Goal: Information Seeking & Learning: Compare options

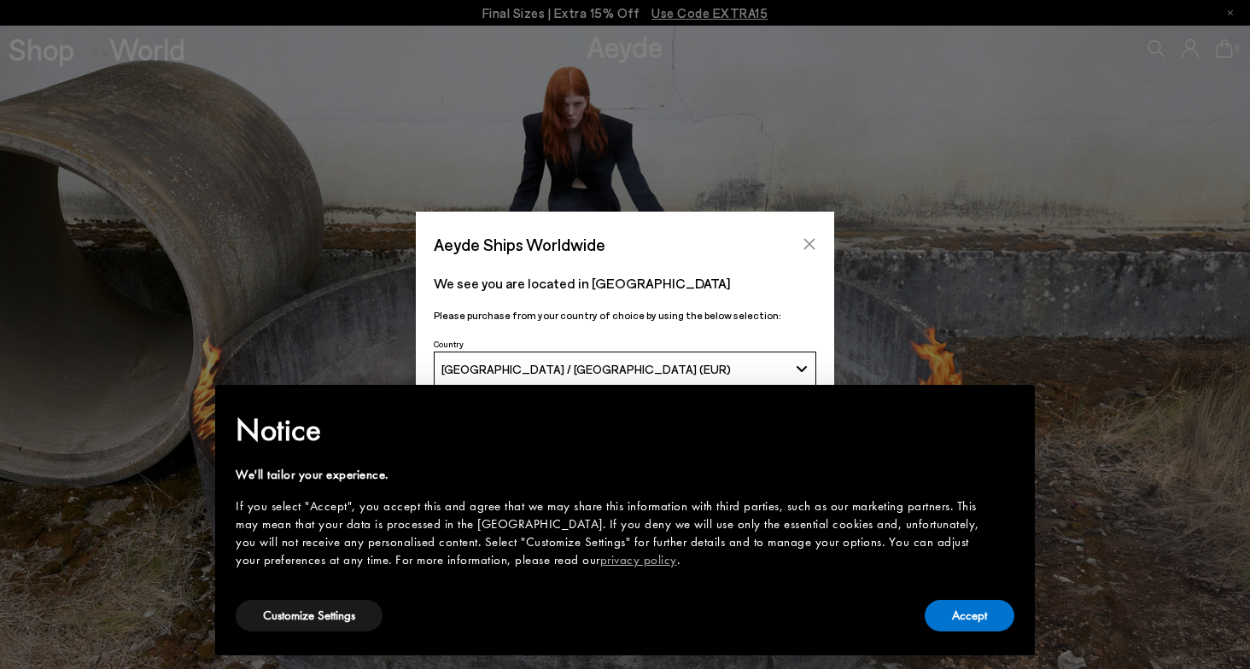
click at [811, 238] on icon "Close" at bounding box center [809, 244] width 14 height 14
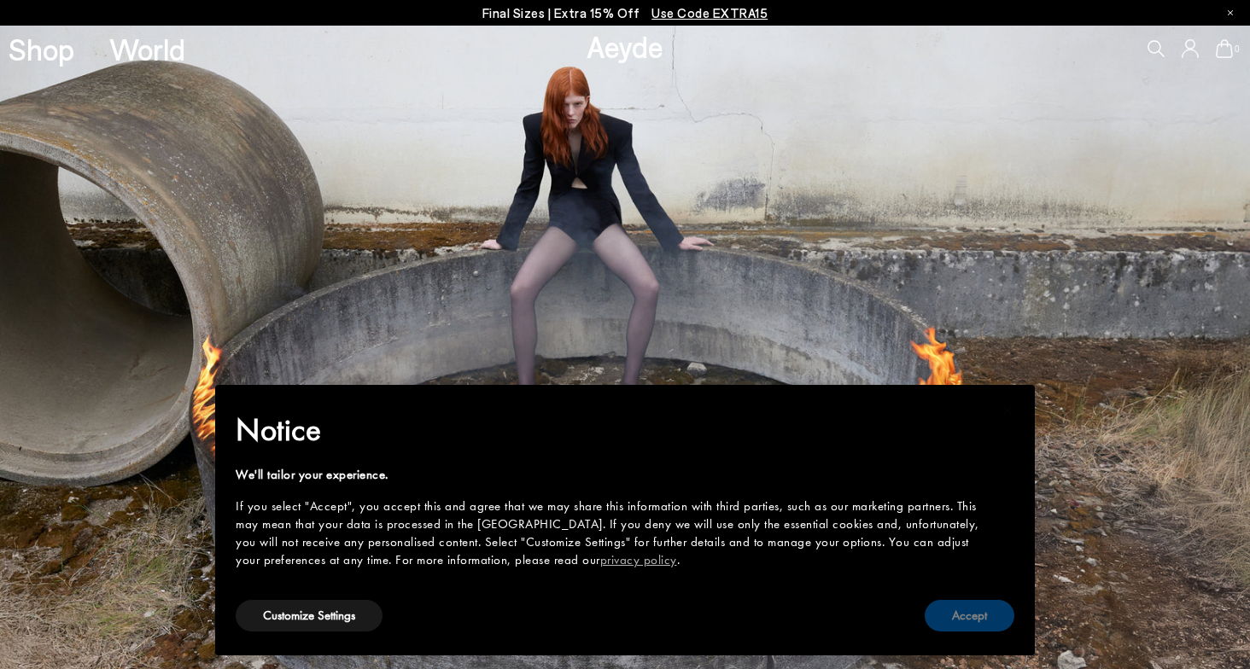
click at [977, 617] on button "Accept" at bounding box center [970, 616] width 90 height 32
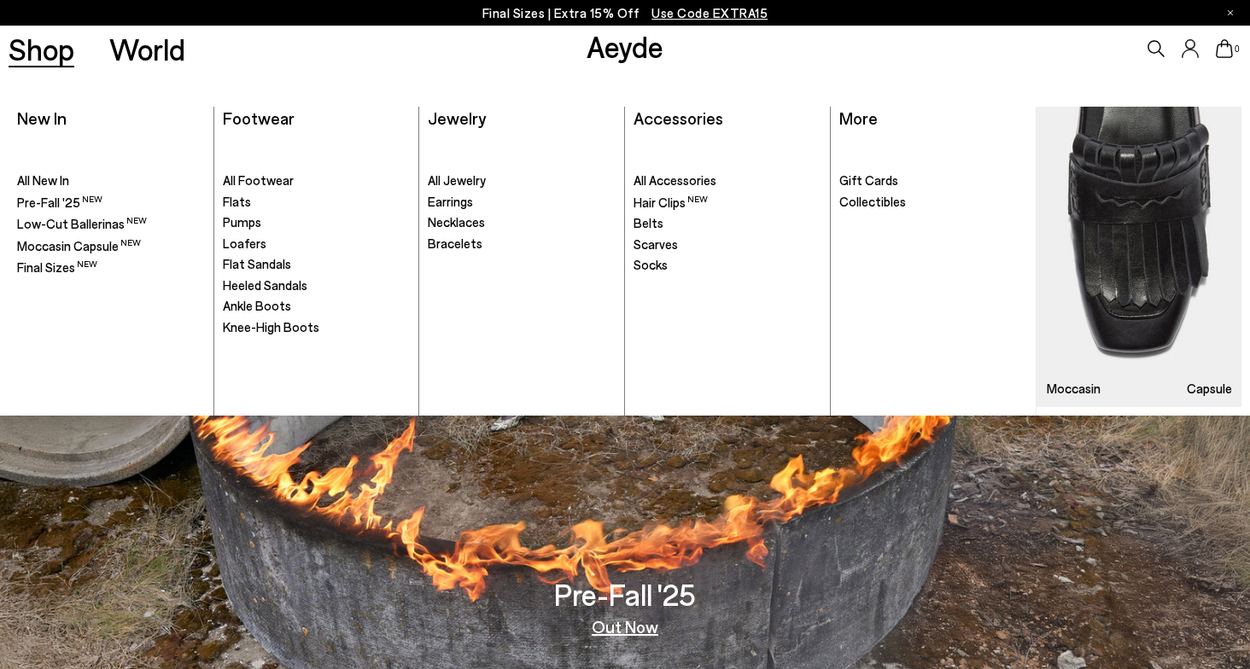
click at [54, 55] on link "Shop" at bounding box center [42, 49] width 66 height 30
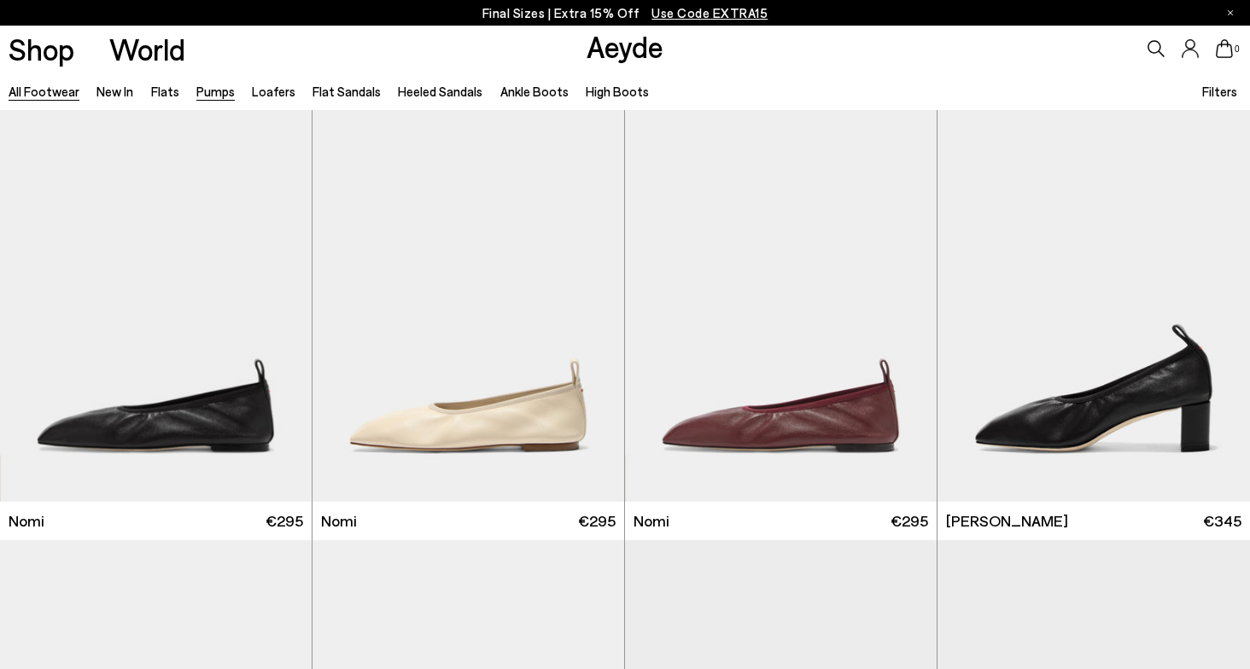
click at [216, 90] on link "Pumps" at bounding box center [215, 91] width 38 height 15
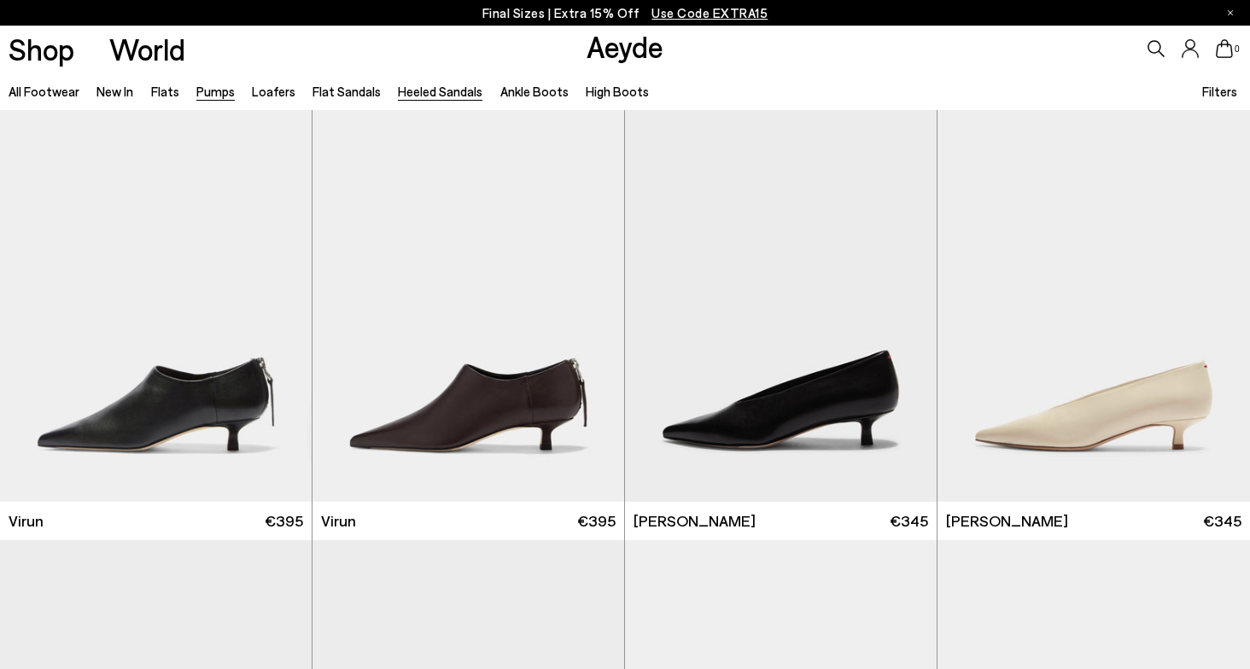
click at [423, 94] on link "Heeled Sandals" at bounding box center [440, 91] width 85 height 15
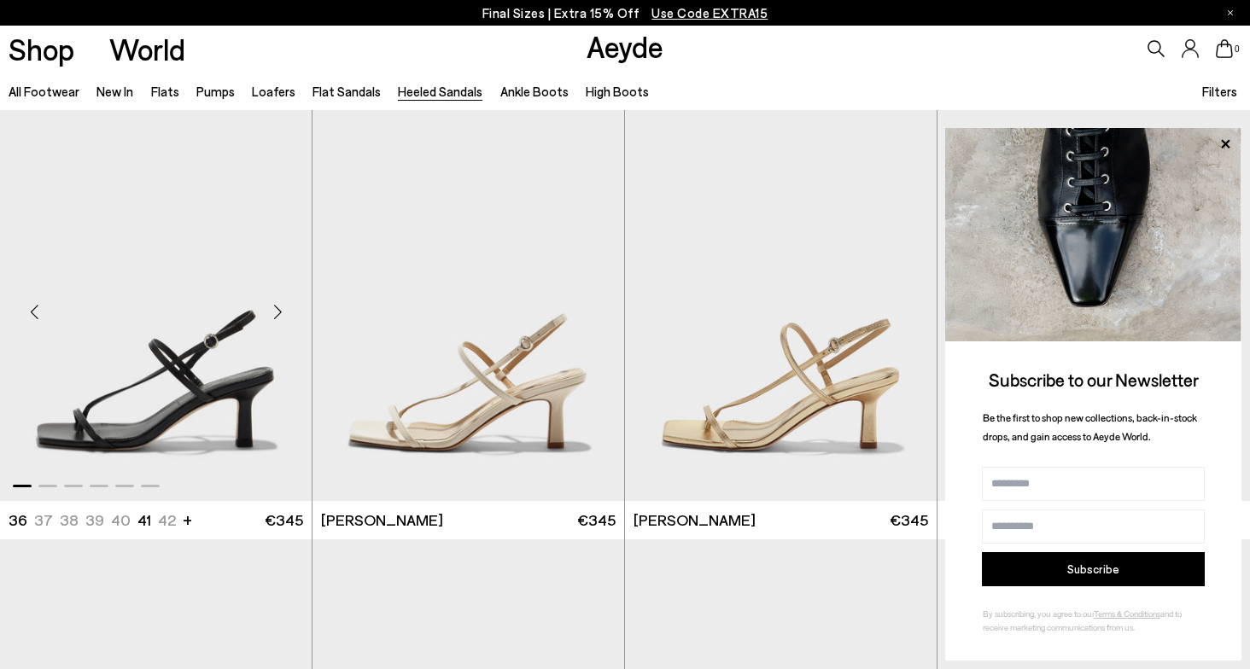
scroll to position [1724, 0]
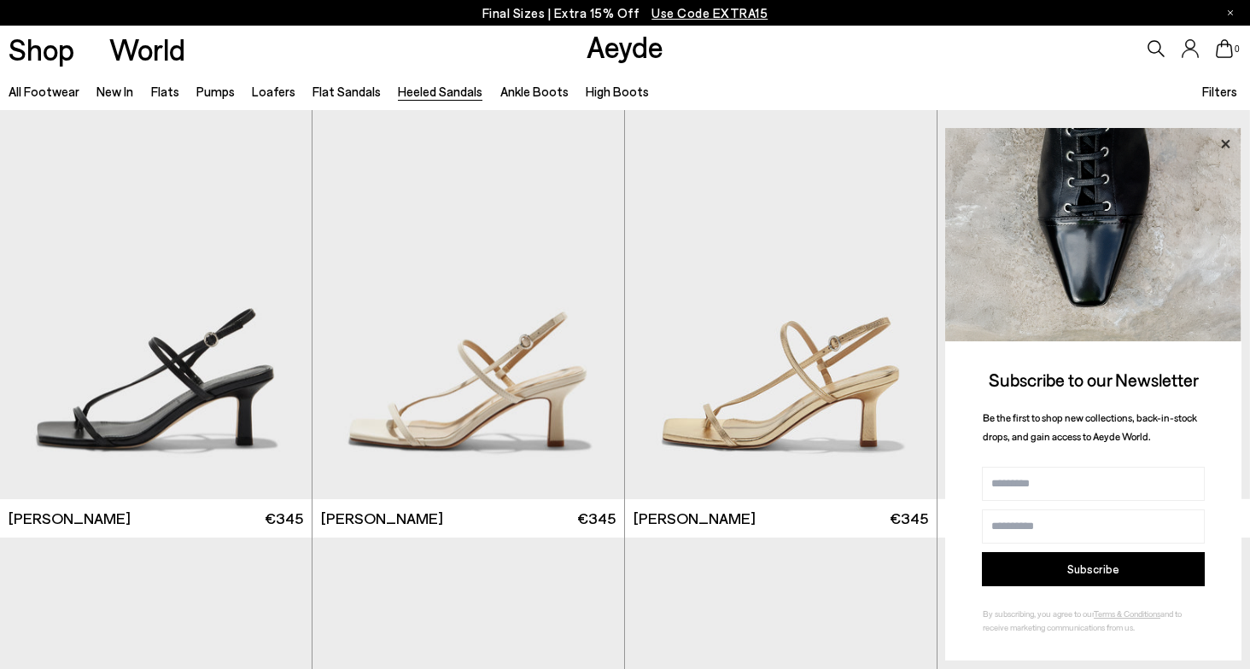
click at [1222, 141] on icon at bounding box center [1225, 144] width 22 height 22
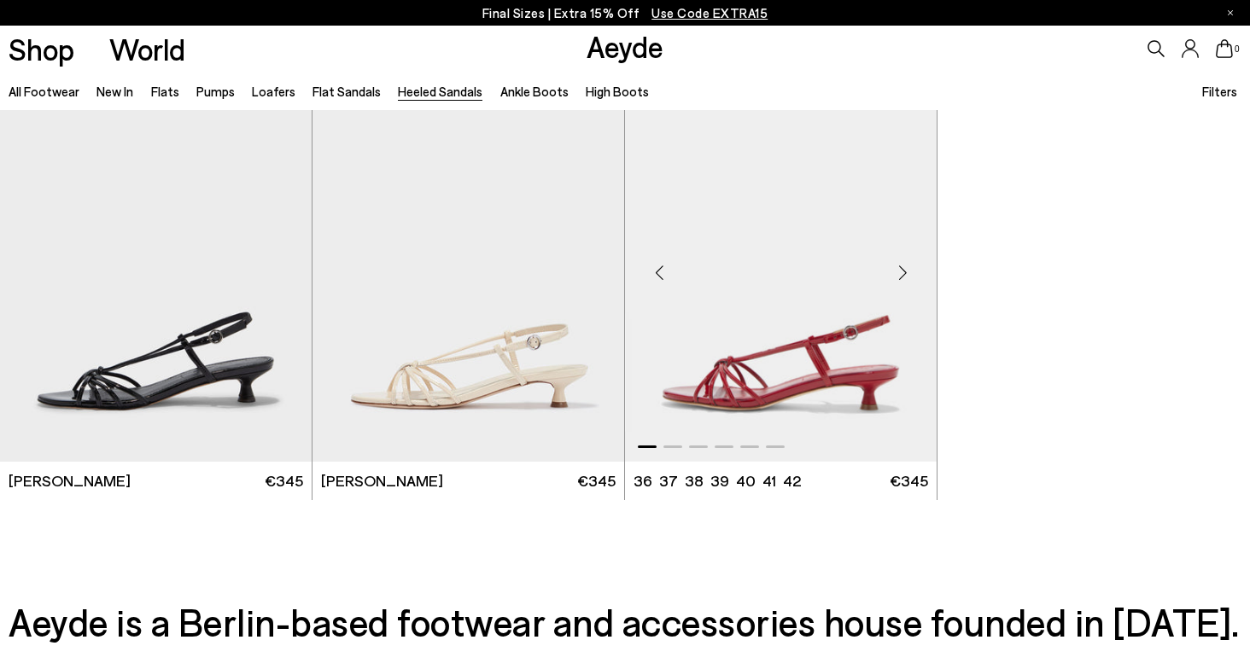
scroll to position [3918, 0]
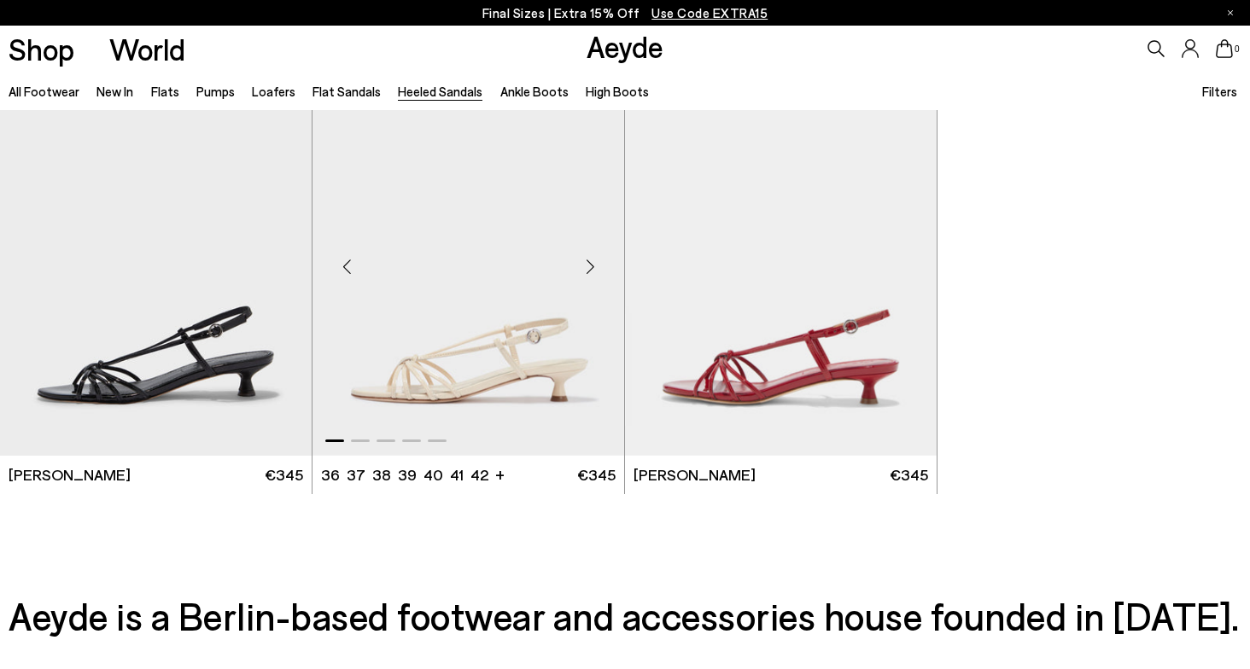
click at [476, 362] on img "1 / 5" at bounding box center [468, 260] width 312 height 392
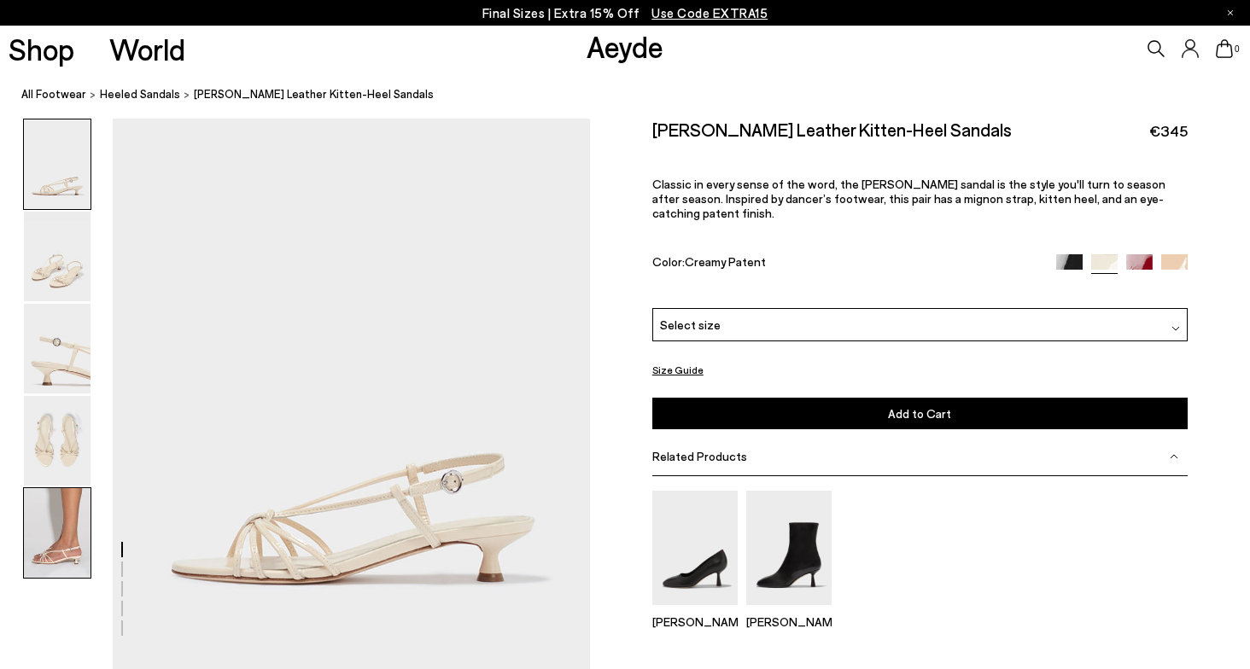
click at [63, 542] on img at bounding box center [57, 533] width 67 height 90
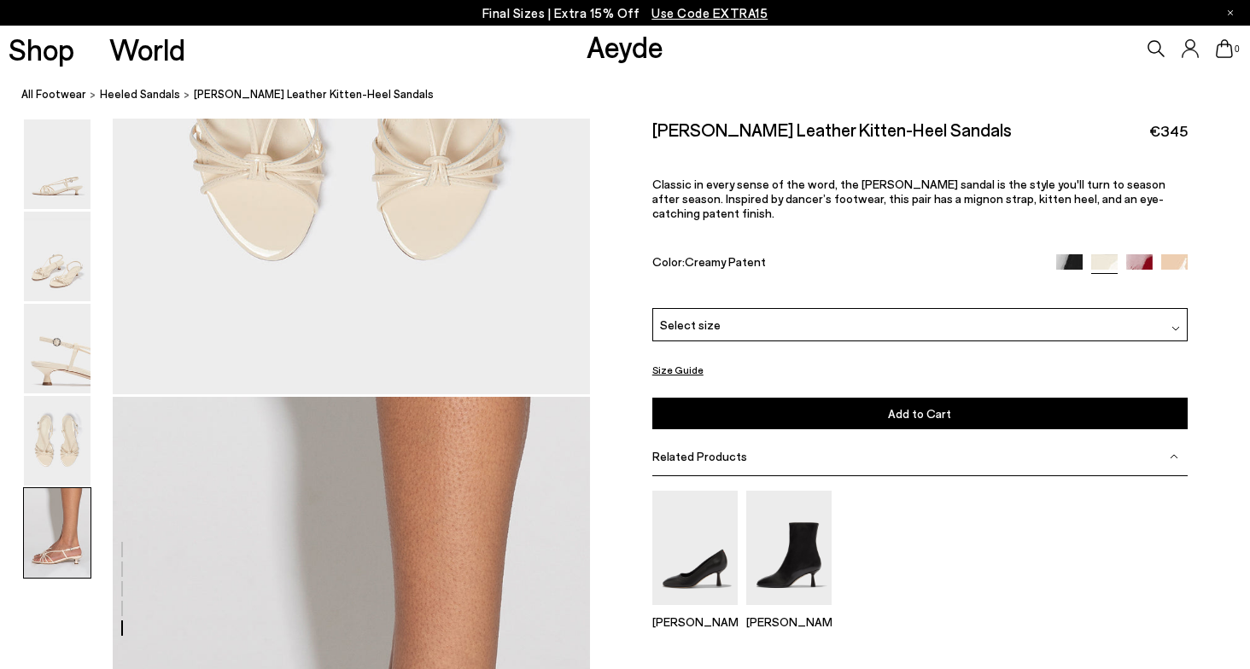
scroll to position [2587, 0]
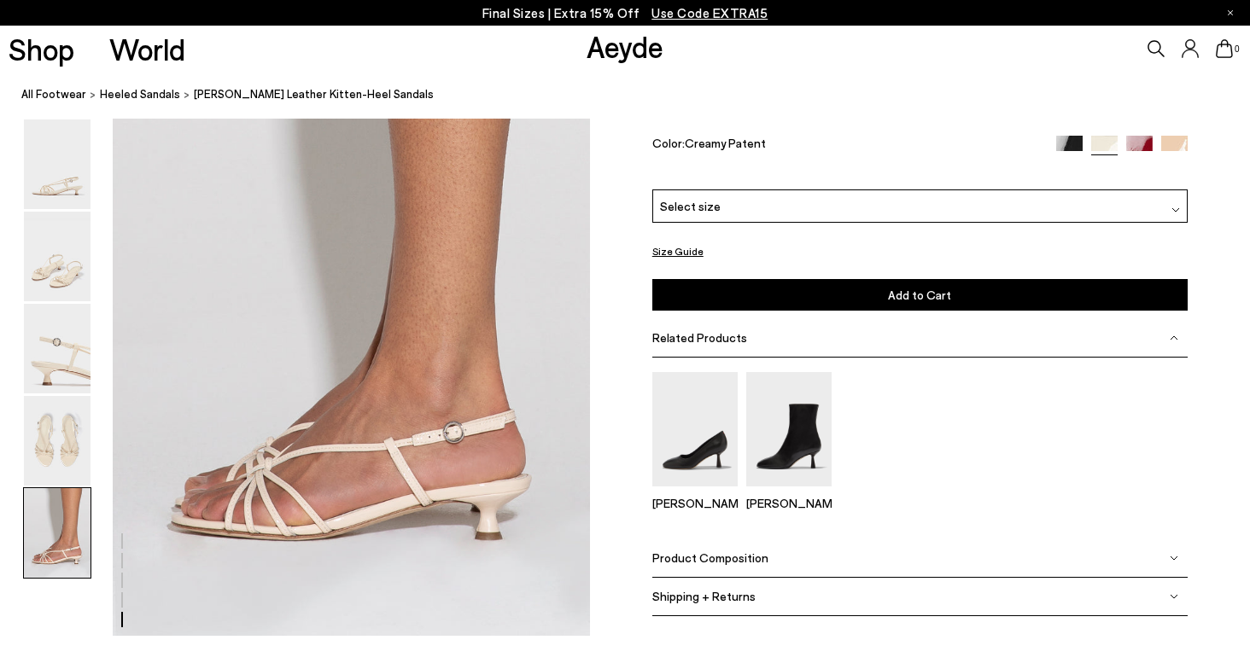
click at [1183, 162] on img at bounding box center [1174, 149] width 26 height 26
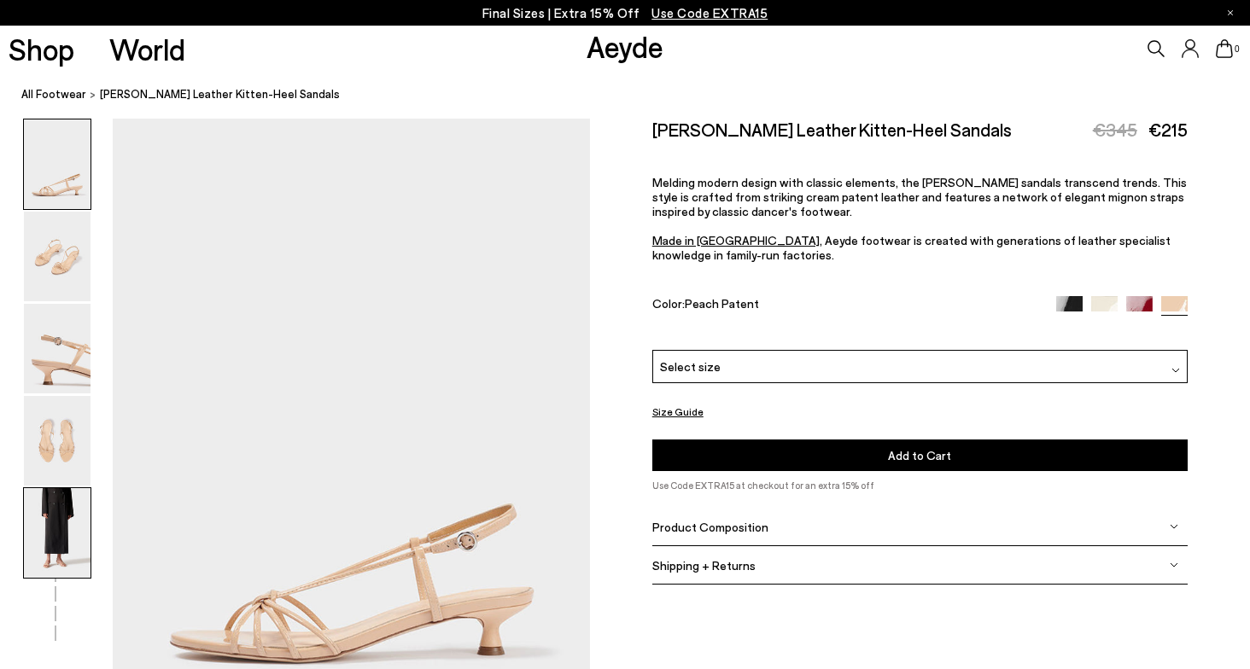
click at [60, 546] on img at bounding box center [57, 533] width 67 height 90
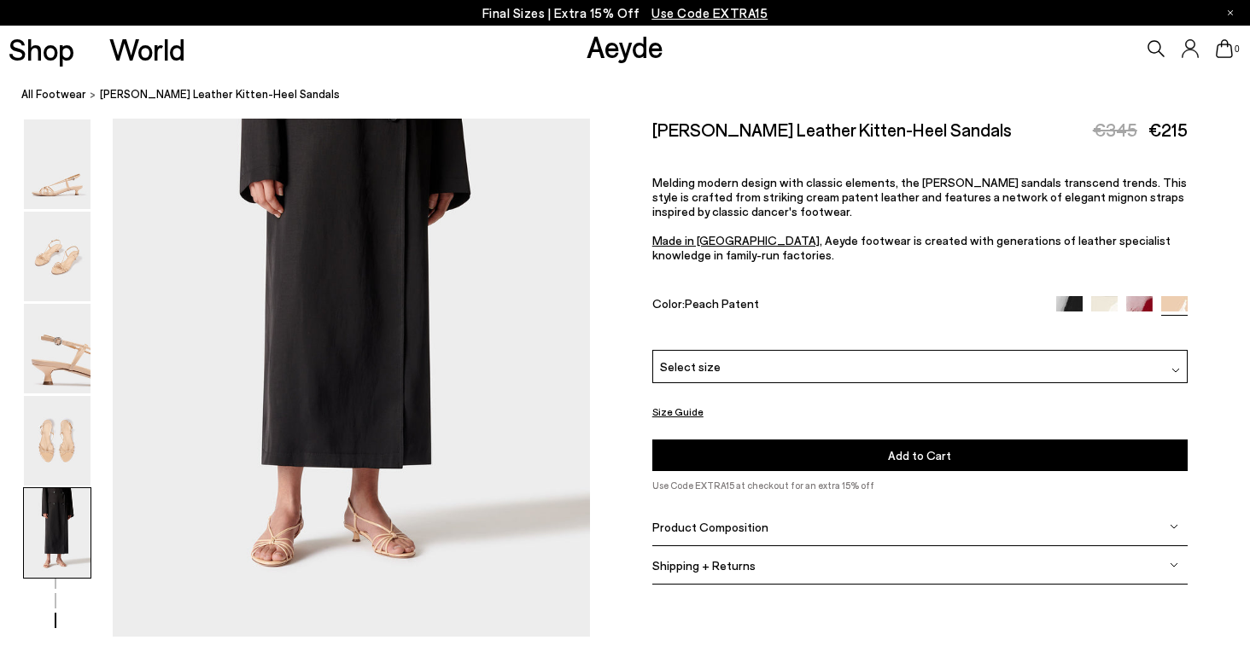
click at [1107, 296] on img at bounding box center [1104, 309] width 26 height 26
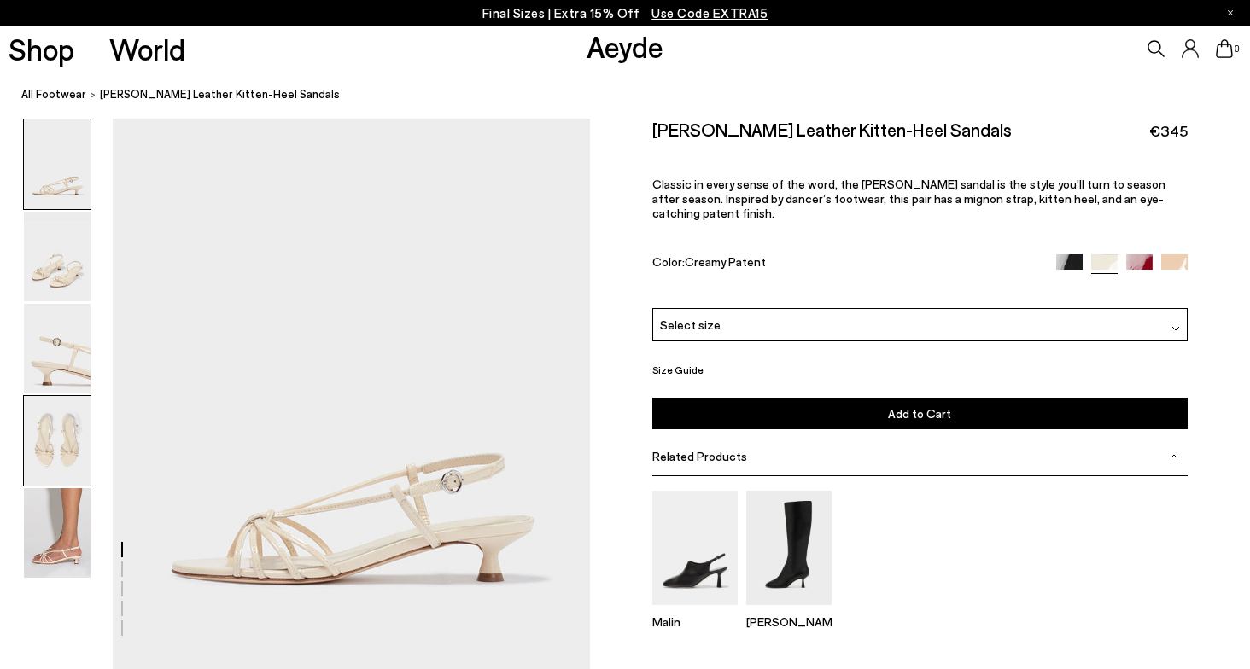
click at [39, 448] on img at bounding box center [57, 441] width 67 height 90
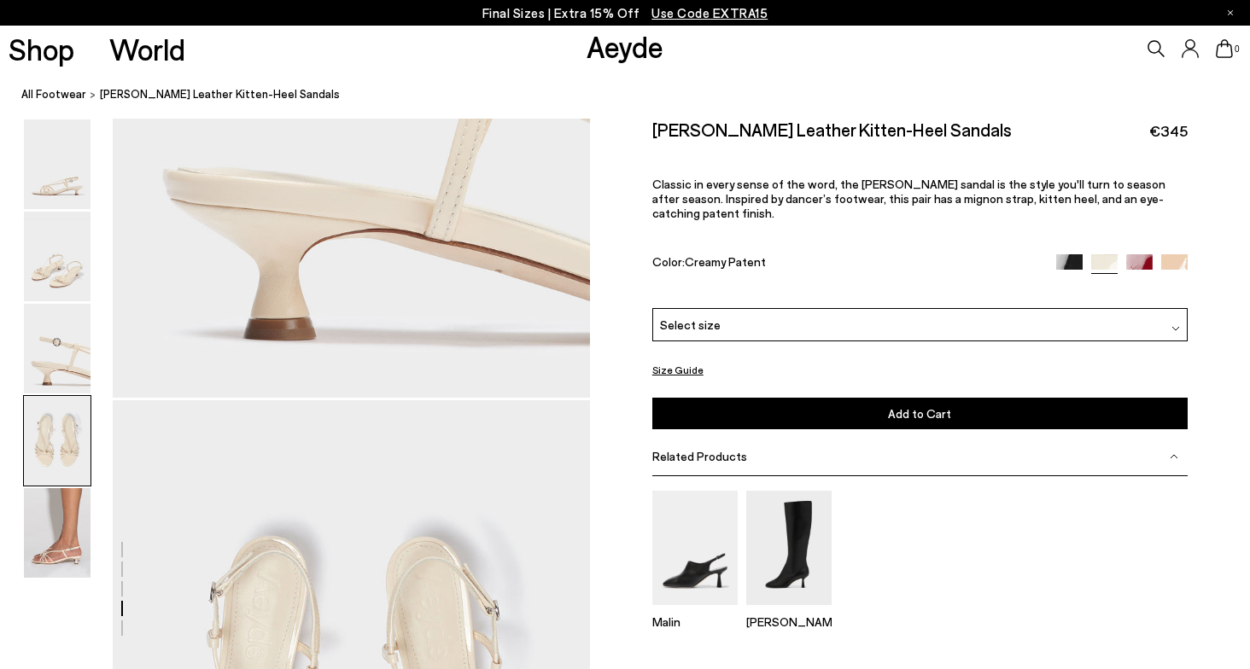
scroll to position [1830, 0]
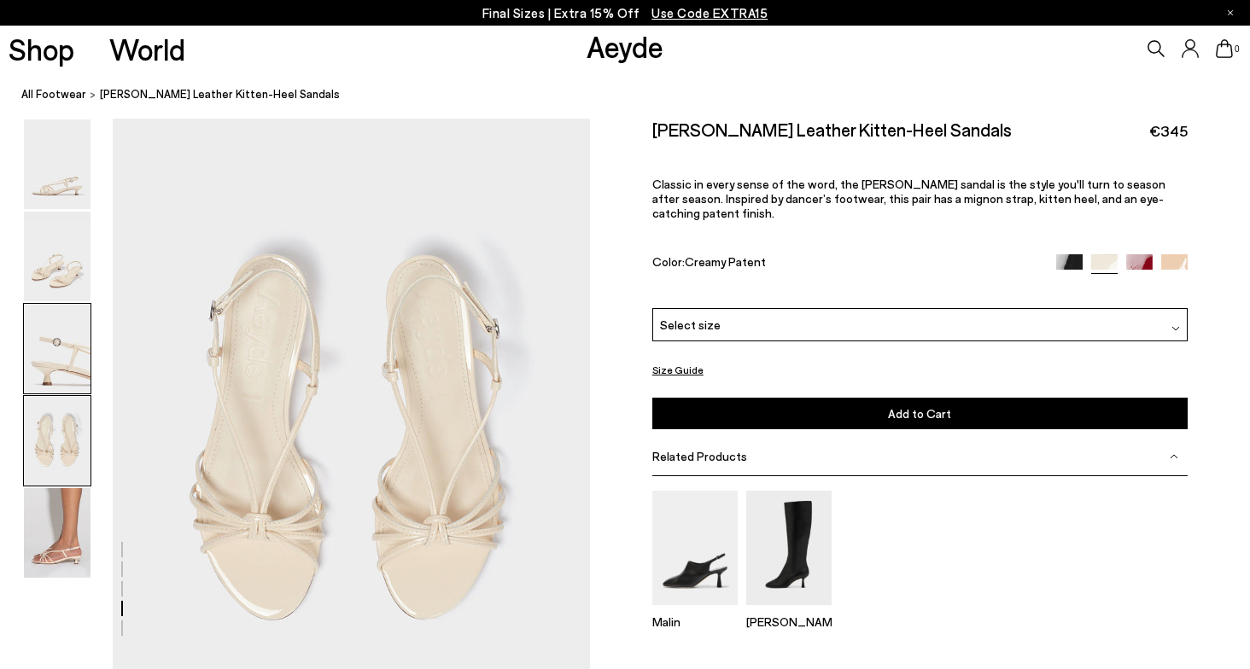
click at [70, 349] on img at bounding box center [57, 349] width 67 height 90
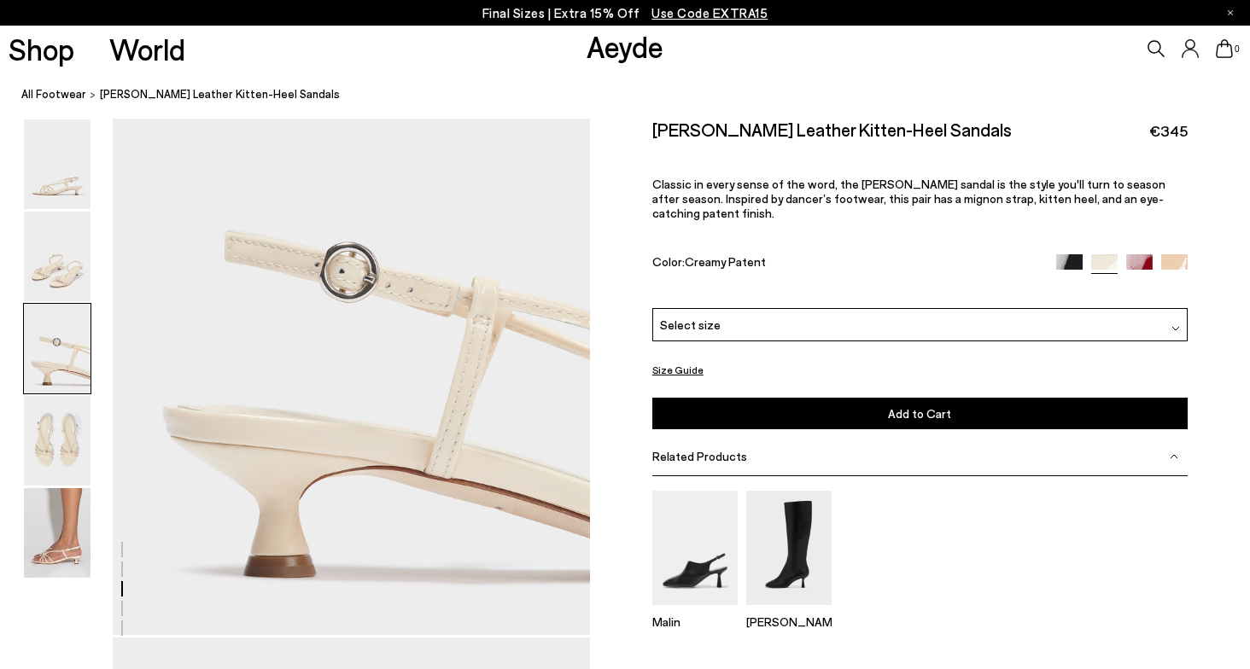
scroll to position [1193, 0]
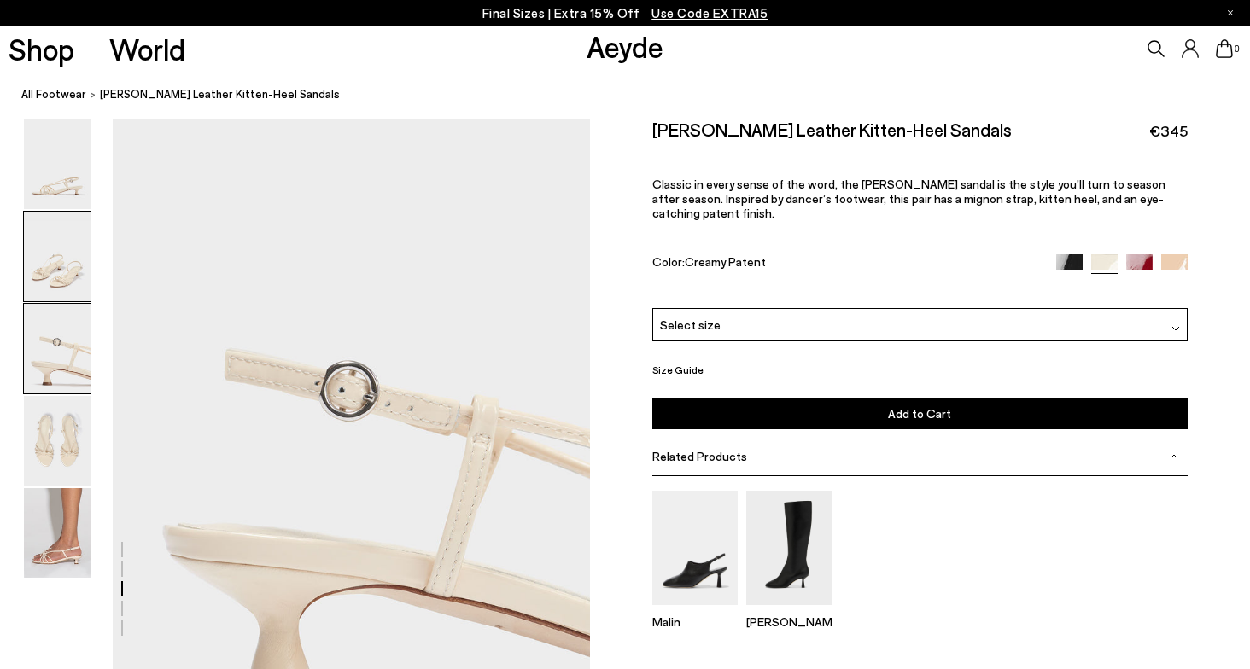
click at [59, 284] on img at bounding box center [57, 257] width 67 height 90
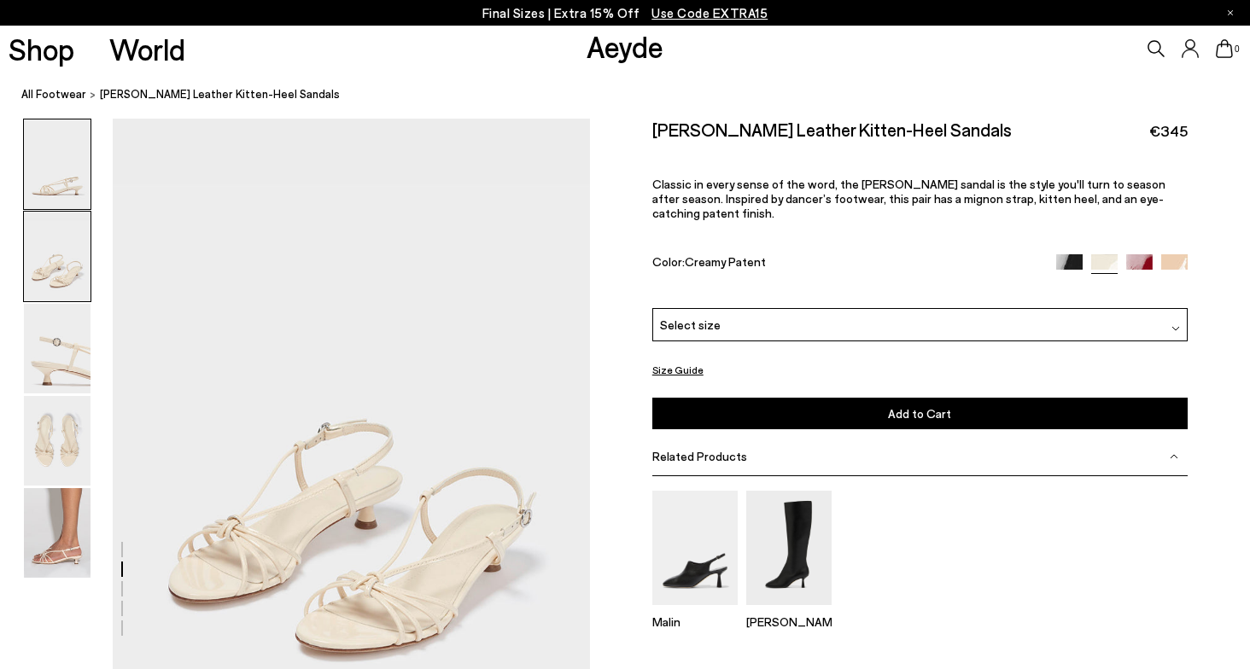
click at [64, 202] on img at bounding box center [57, 165] width 67 height 90
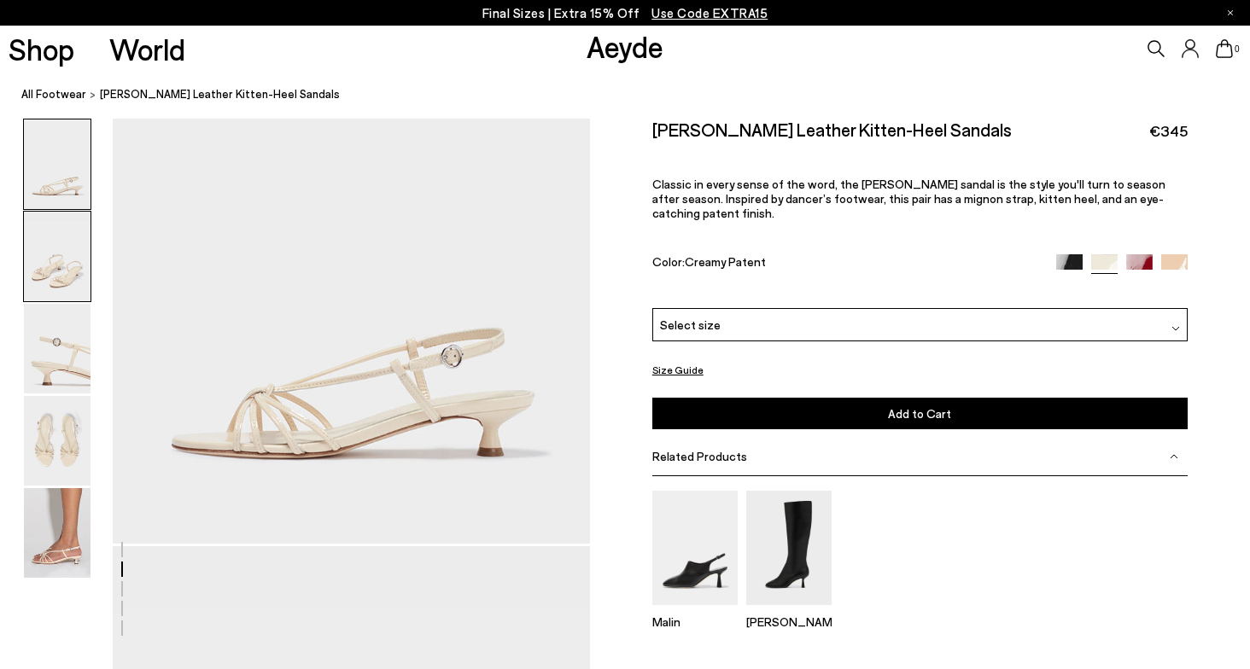
scroll to position [0, 0]
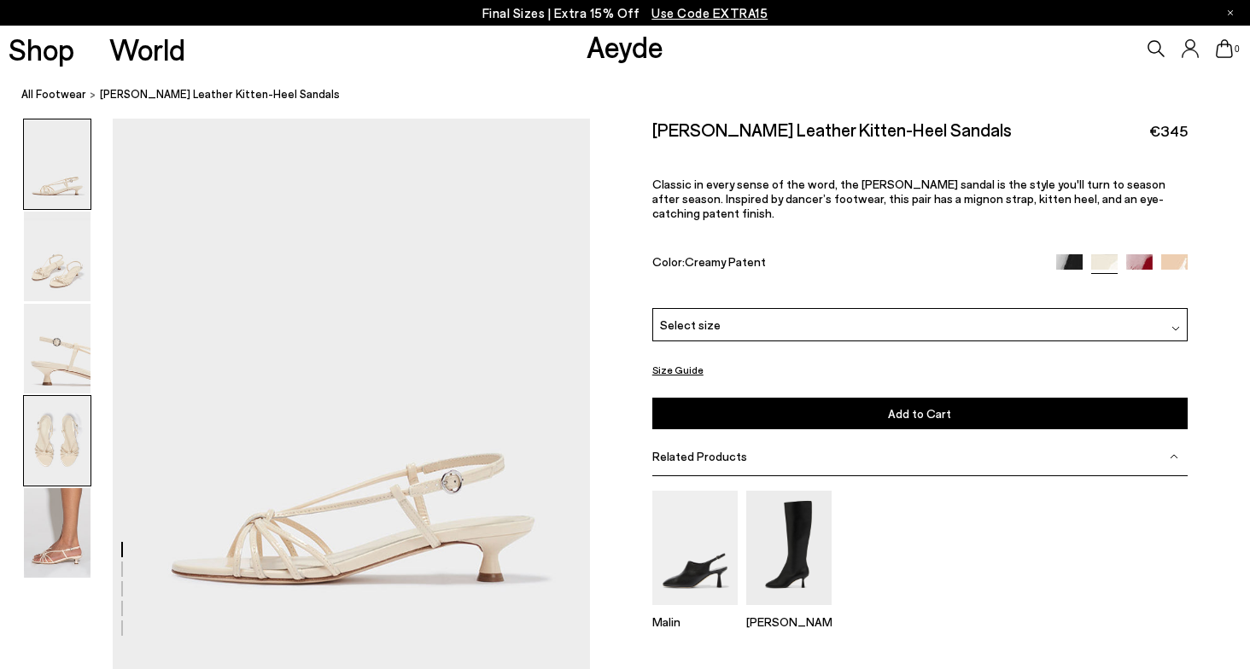
click at [69, 458] on img at bounding box center [57, 441] width 67 height 90
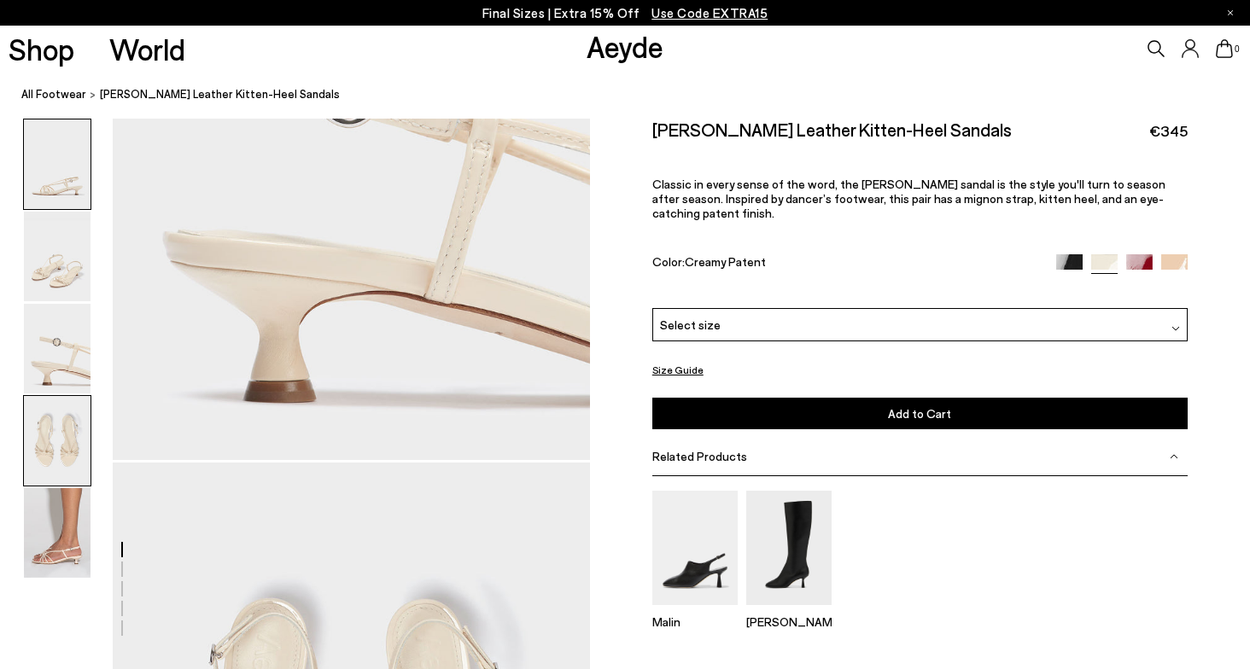
scroll to position [1830, 0]
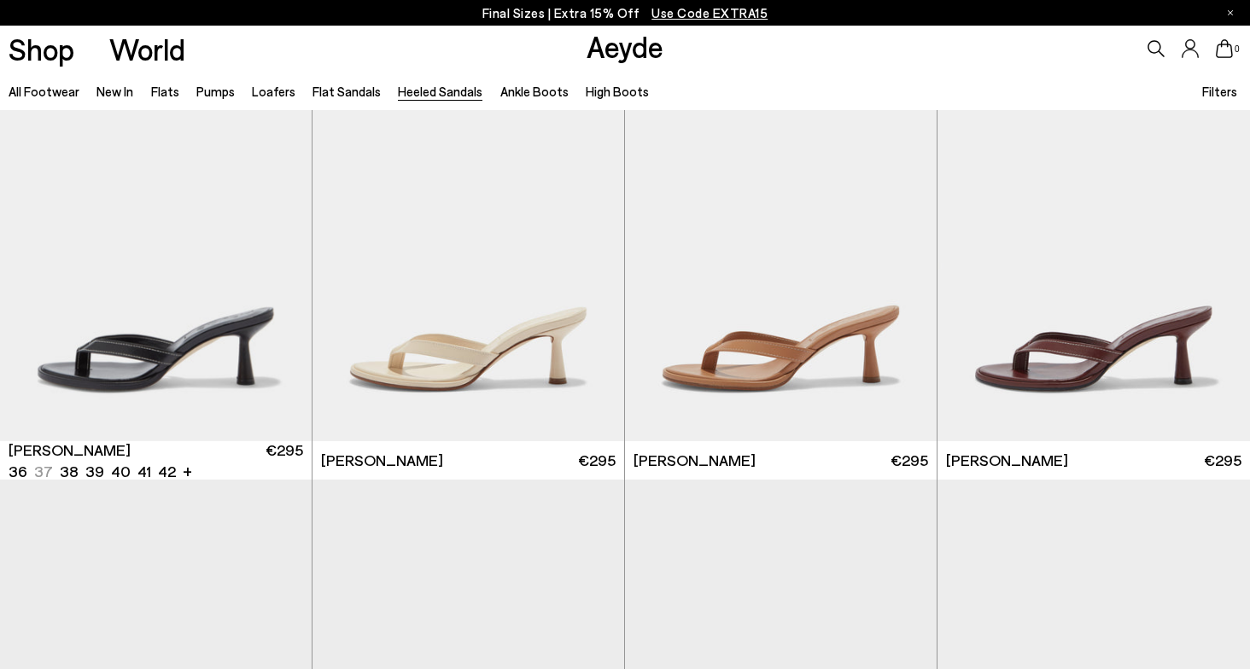
scroll to position [274, 0]
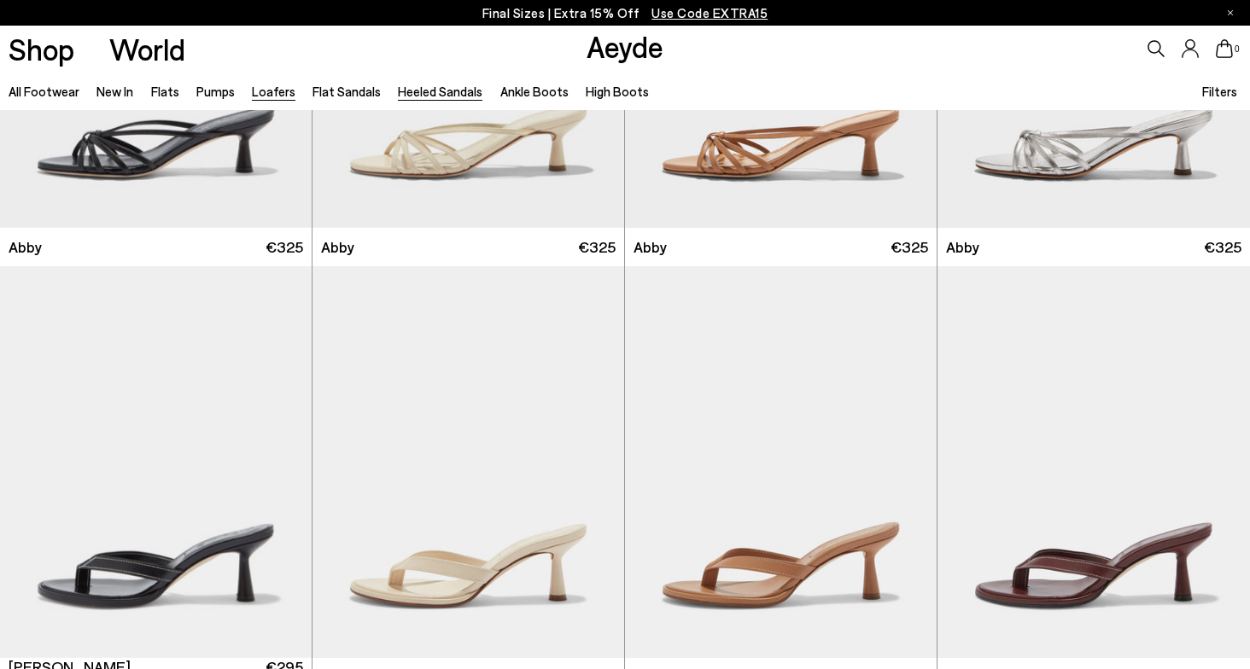
click at [277, 90] on link "Loafers" at bounding box center [274, 91] width 44 height 15
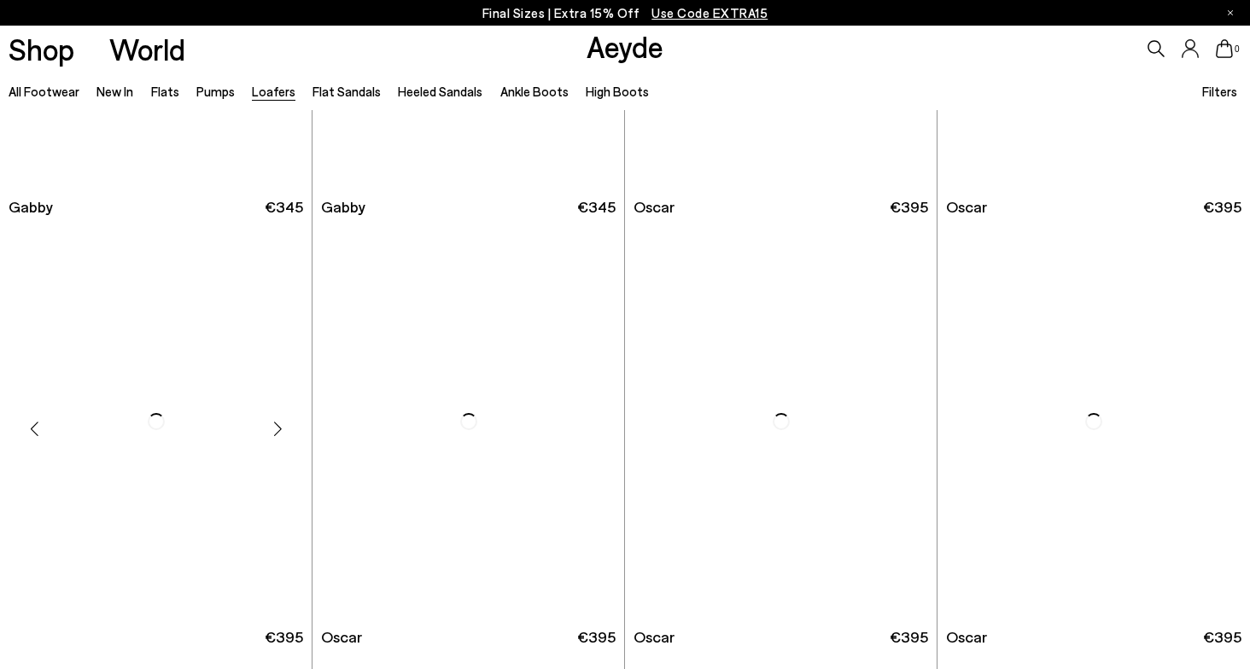
scroll to position [2481, 0]
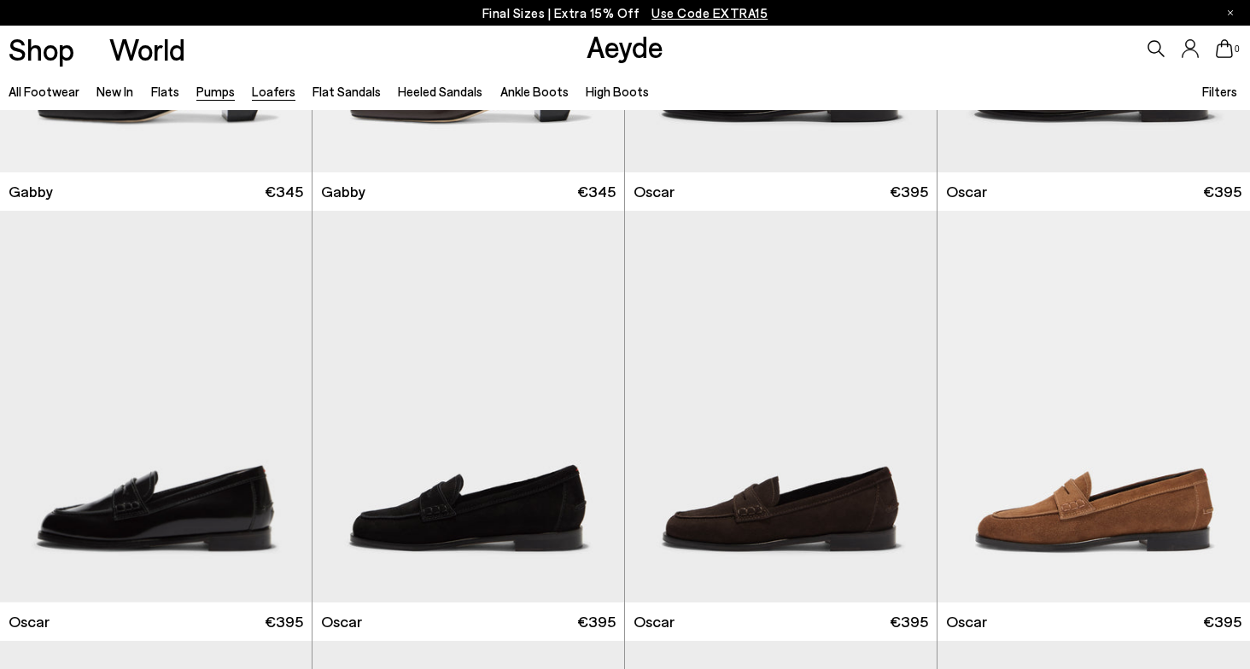
click at [219, 85] on link "Pumps" at bounding box center [215, 91] width 38 height 15
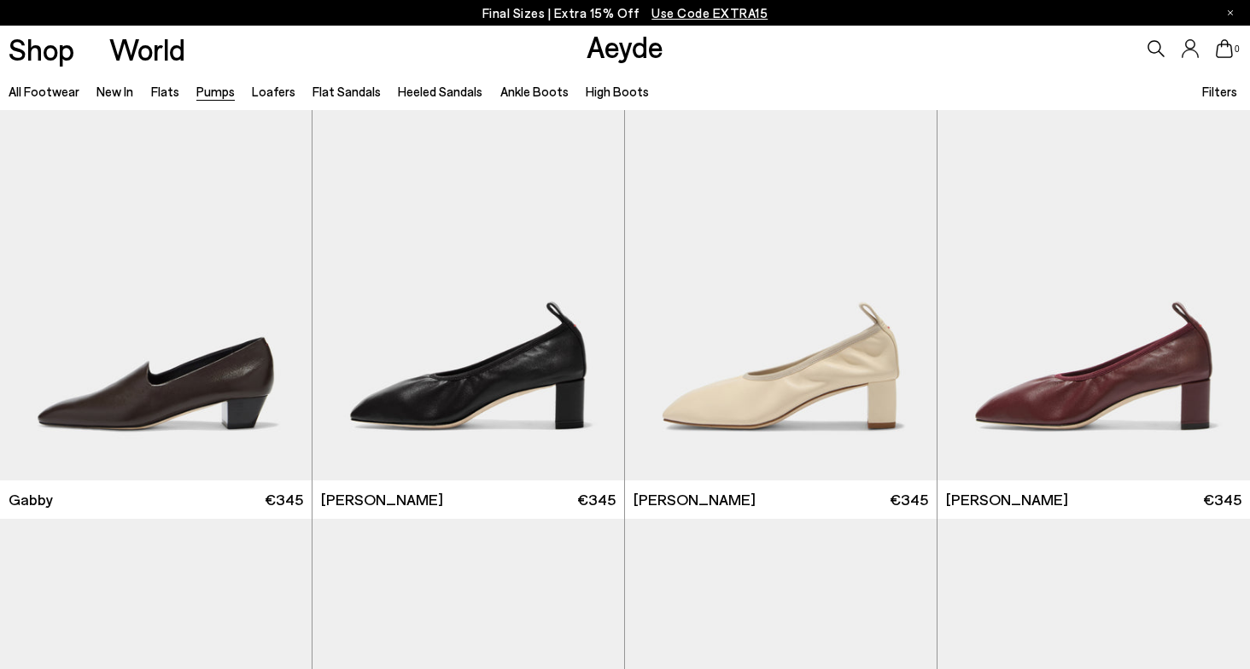
scroll to position [2604, 0]
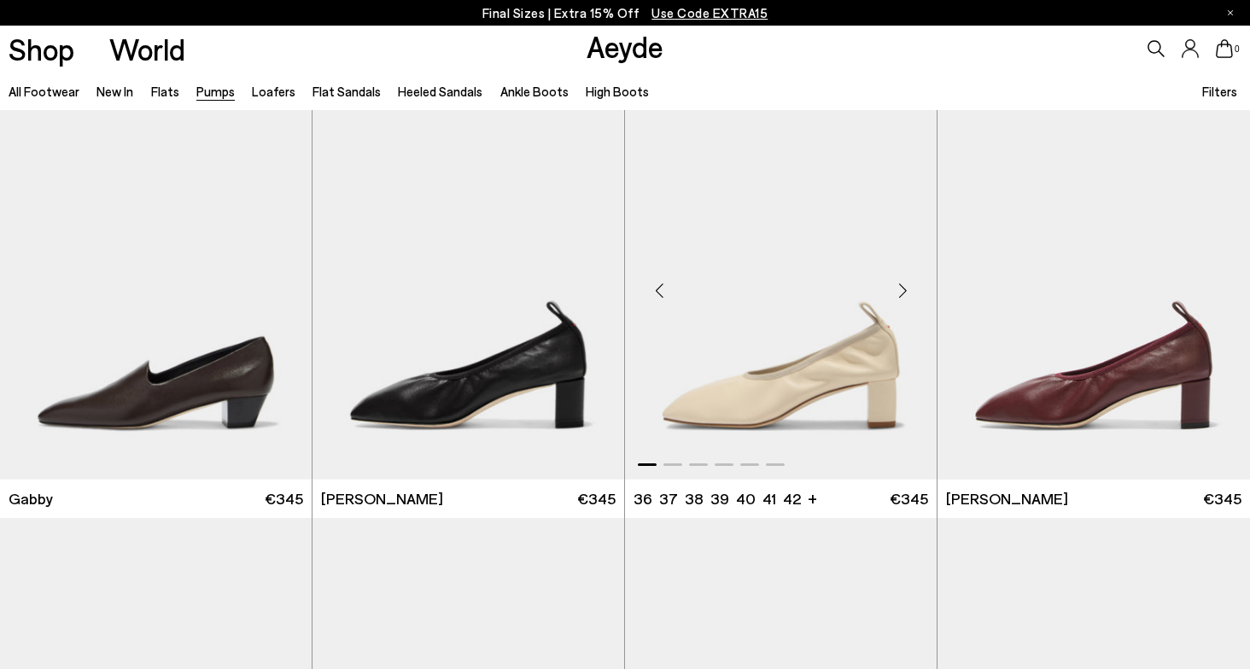
click at [793, 406] on img "1 / 6" at bounding box center [781, 284] width 312 height 392
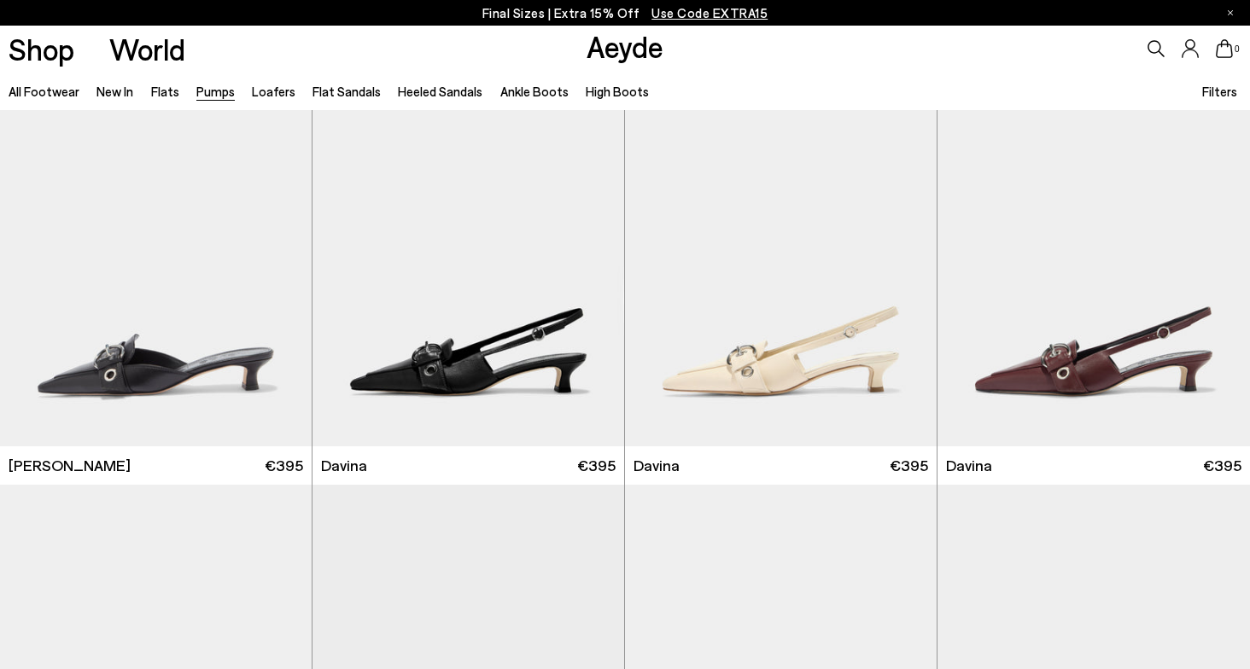
scroll to position [3072, 0]
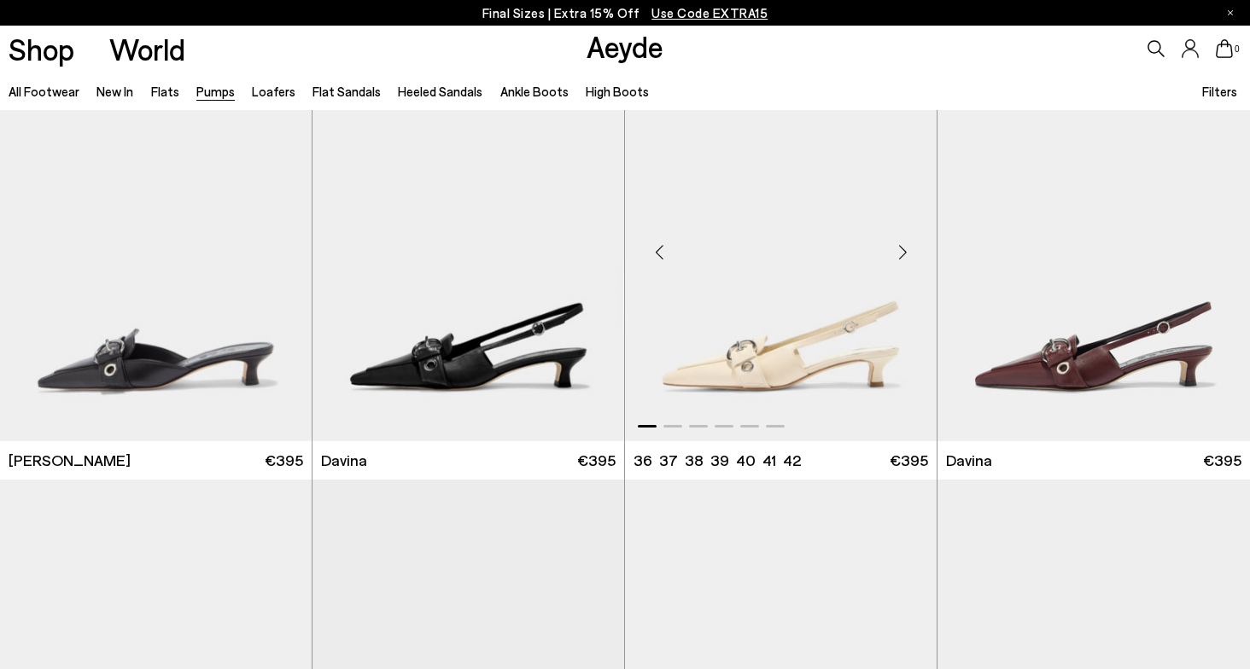
click at [812, 379] on img "1 / 6" at bounding box center [781, 246] width 312 height 392
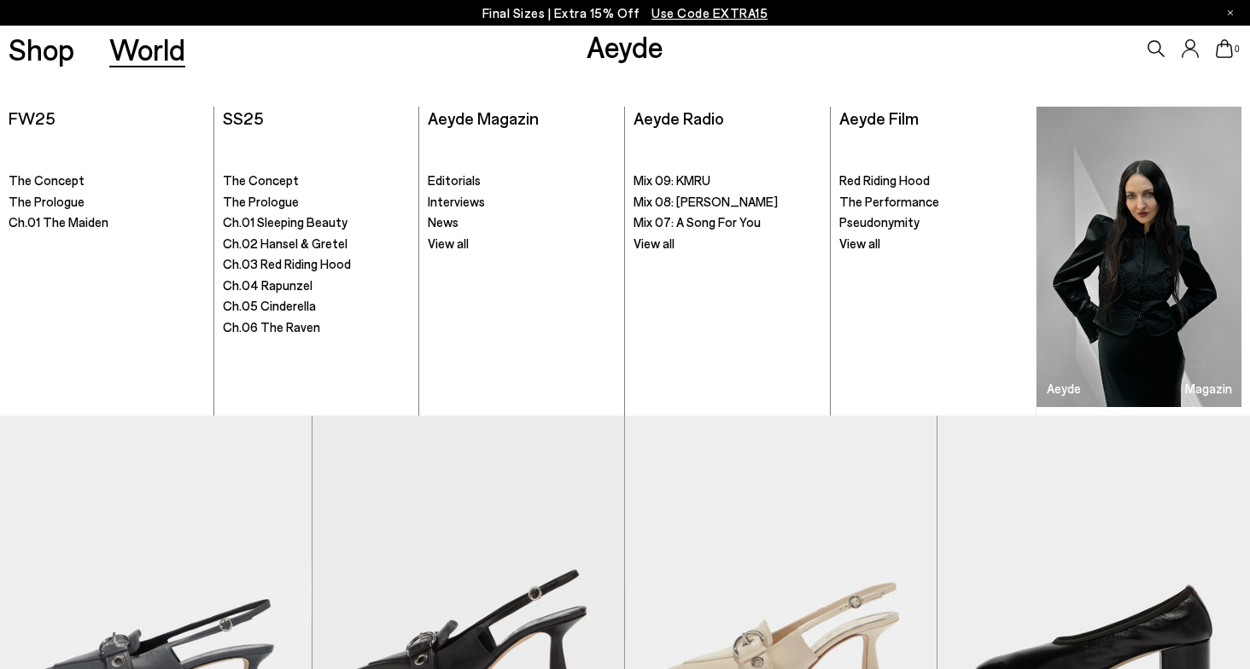
scroll to position [3428, 0]
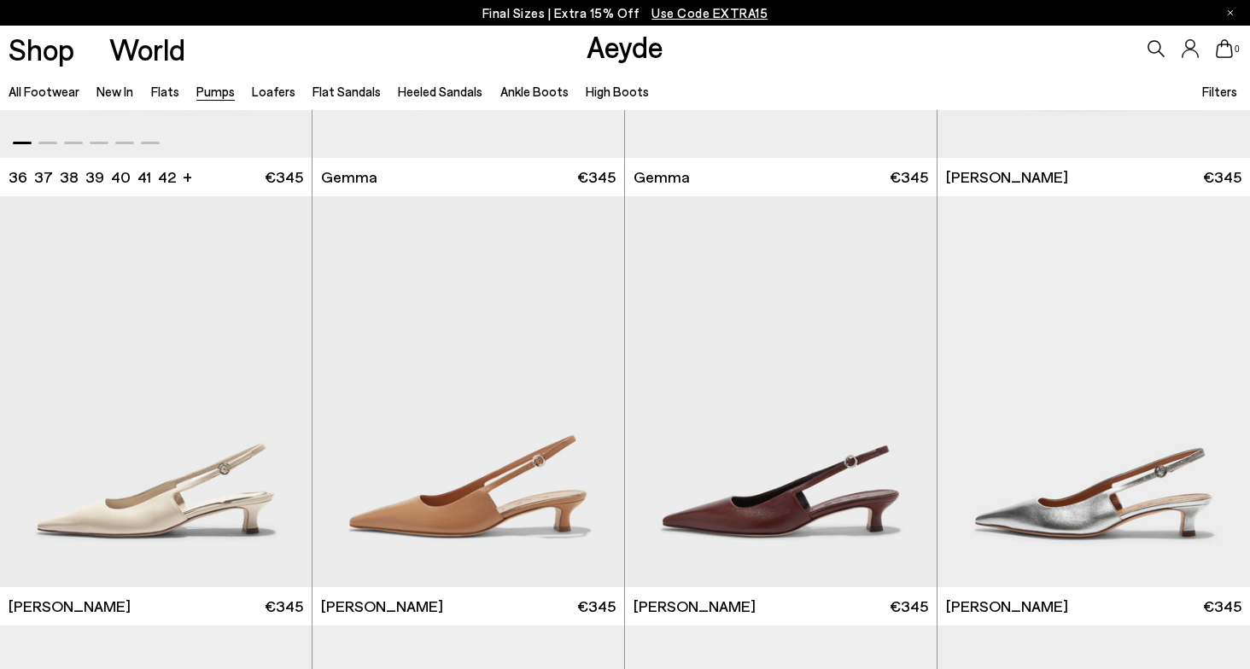
scroll to position [4217, 0]
click at [166, 528] on img "1 / 6" at bounding box center [156, 391] width 312 height 392
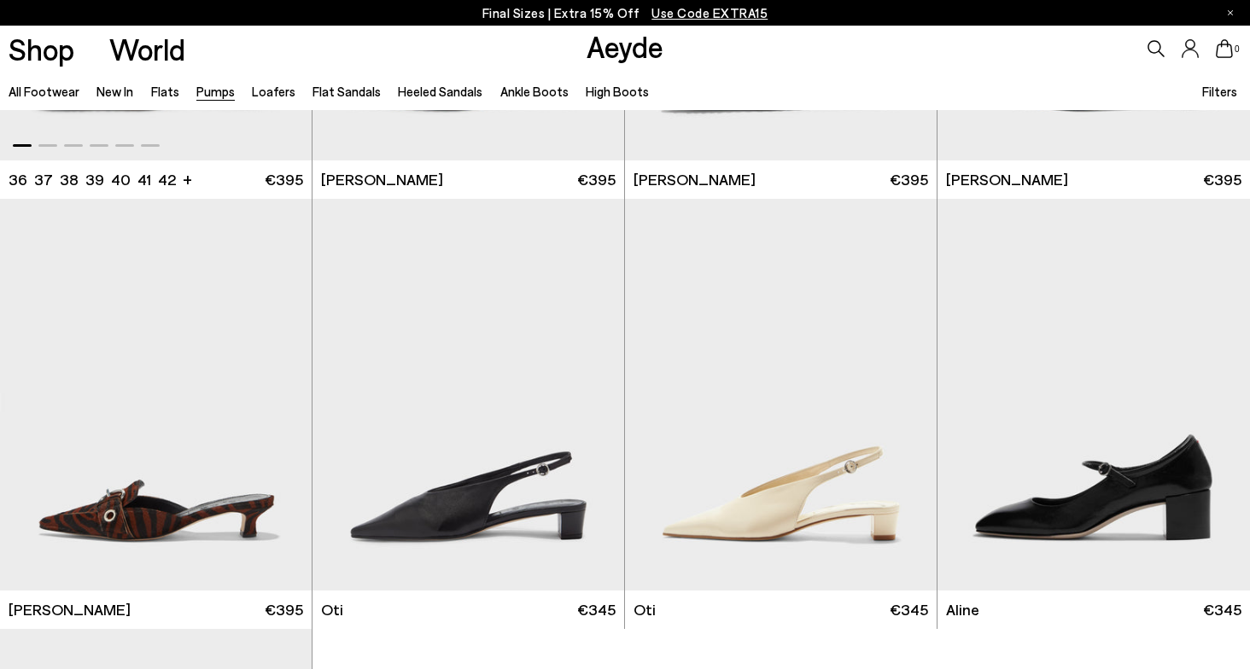
scroll to position [6799, 0]
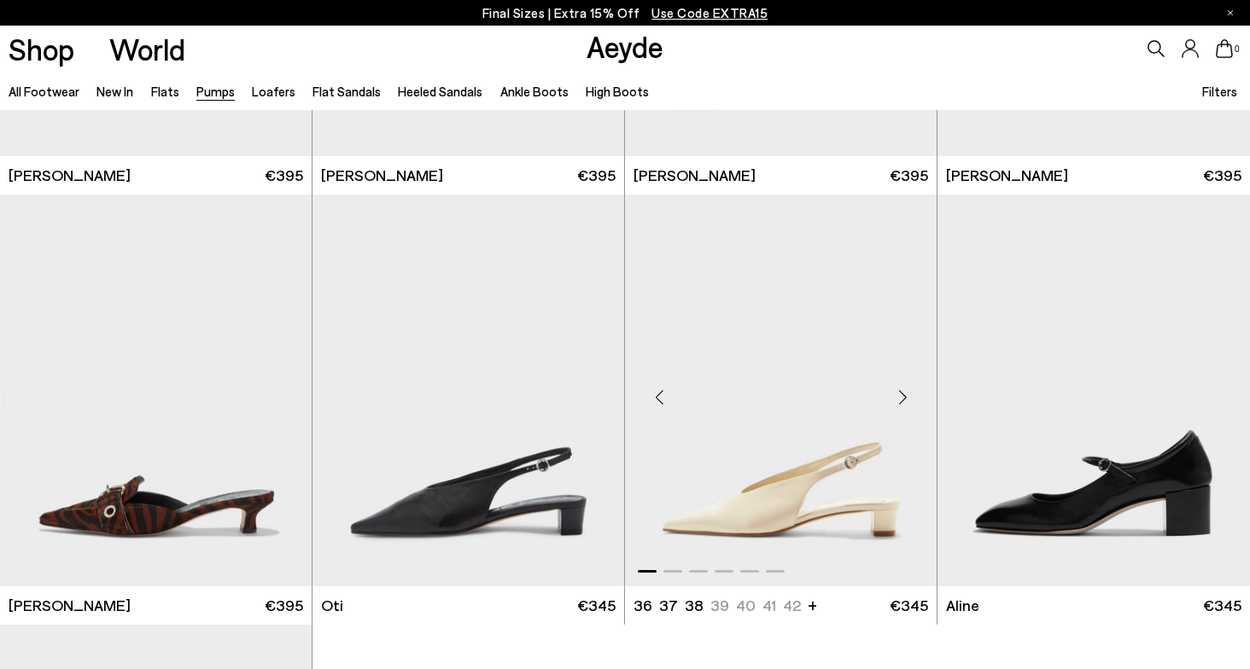
click at [797, 495] on img "1 / 6" at bounding box center [781, 391] width 312 height 392
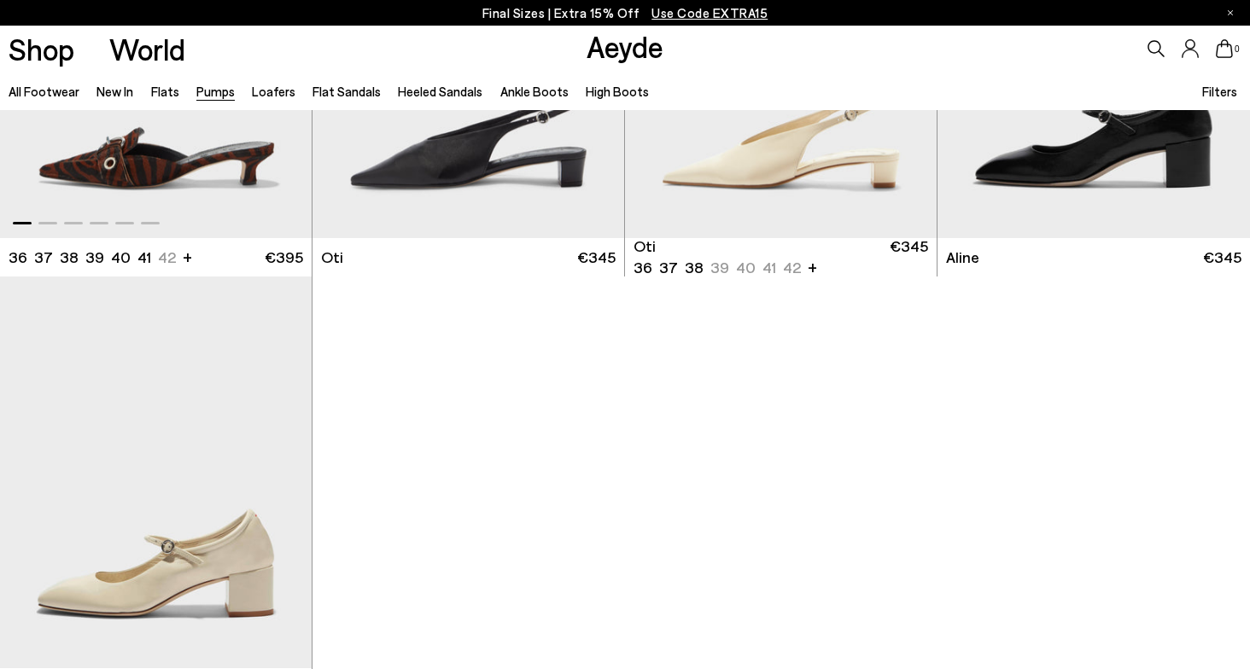
scroll to position [7148, 0]
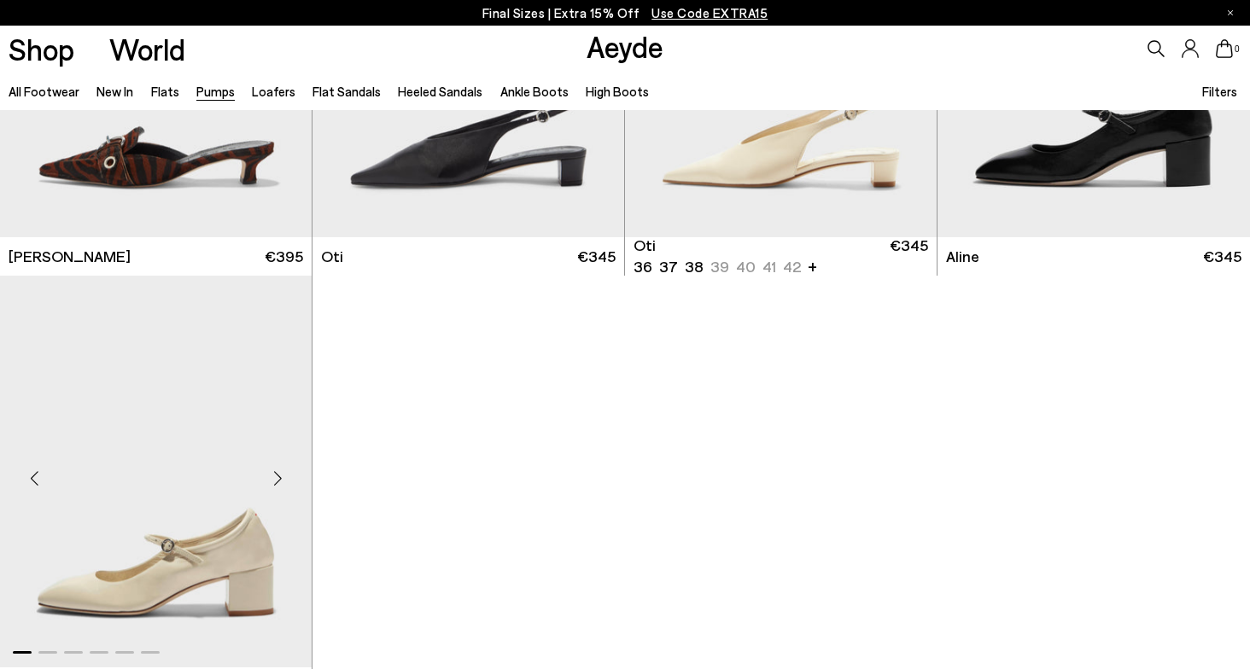
click at [173, 569] on img "1 / 6" at bounding box center [156, 472] width 312 height 392
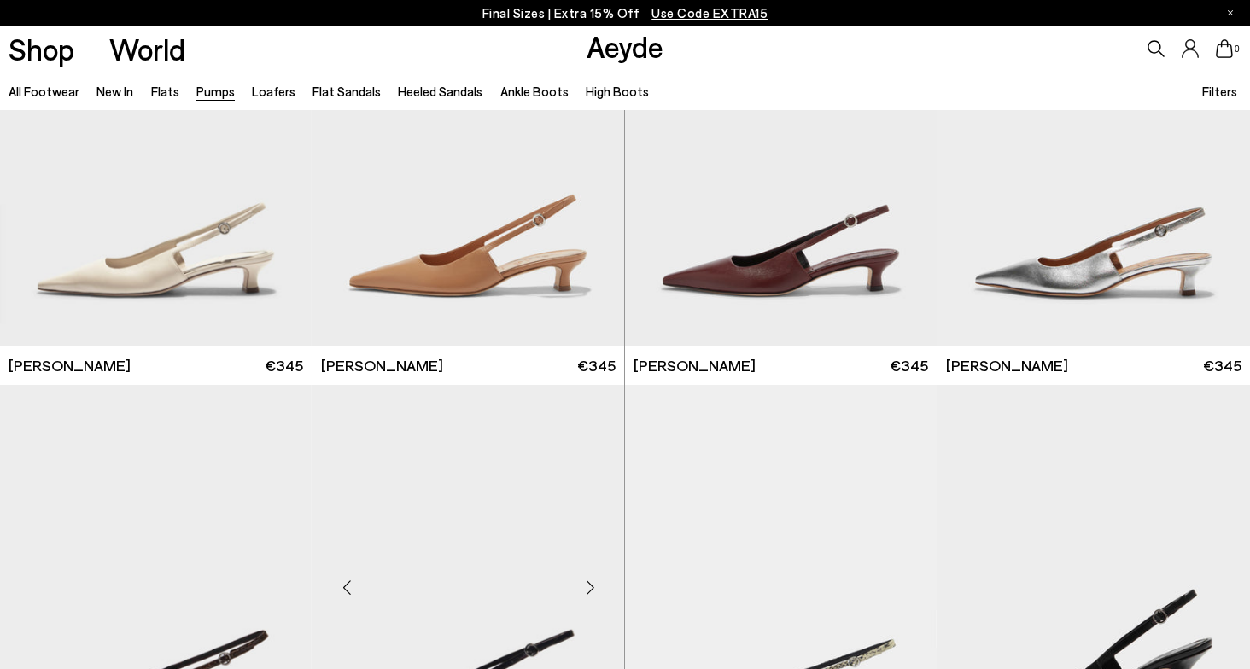
scroll to position [4449, 0]
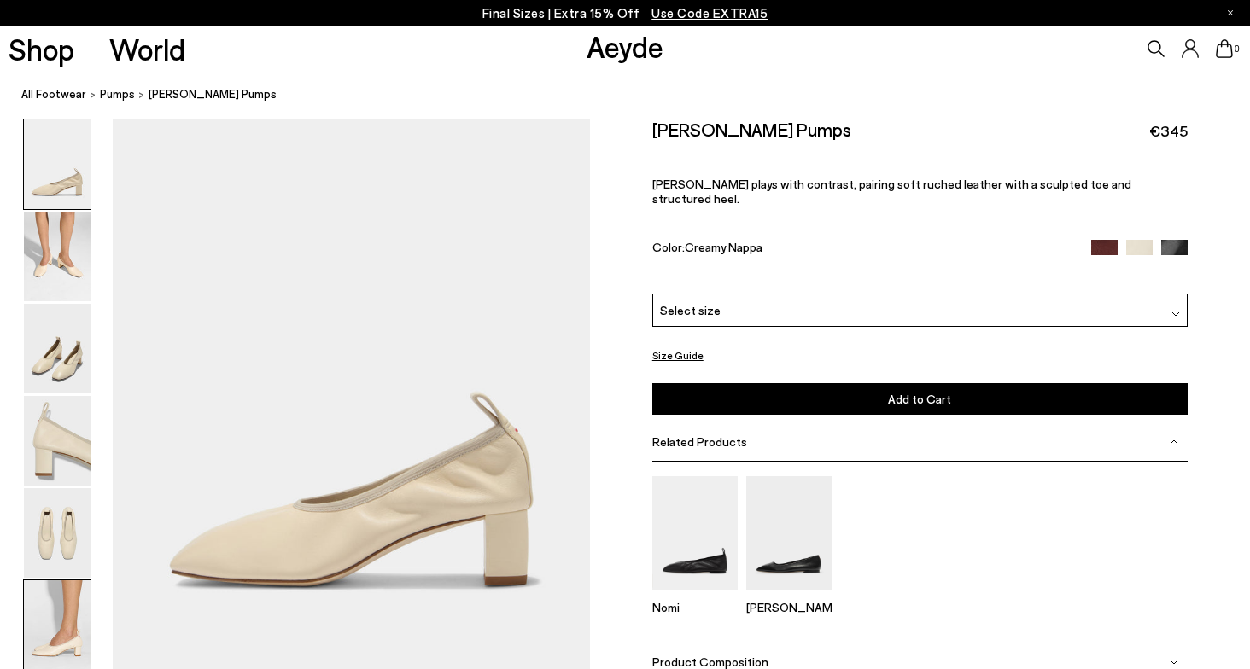
click at [49, 618] on img at bounding box center [57, 626] width 67 height 90
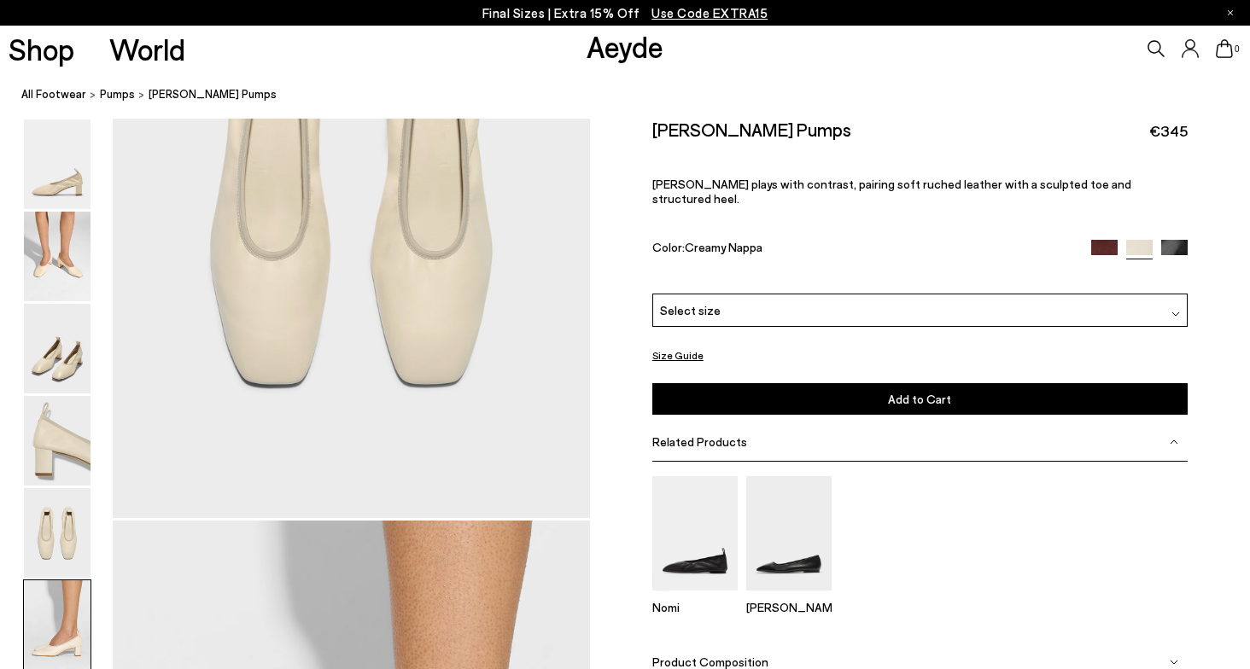
scroll to position [3224, 0]
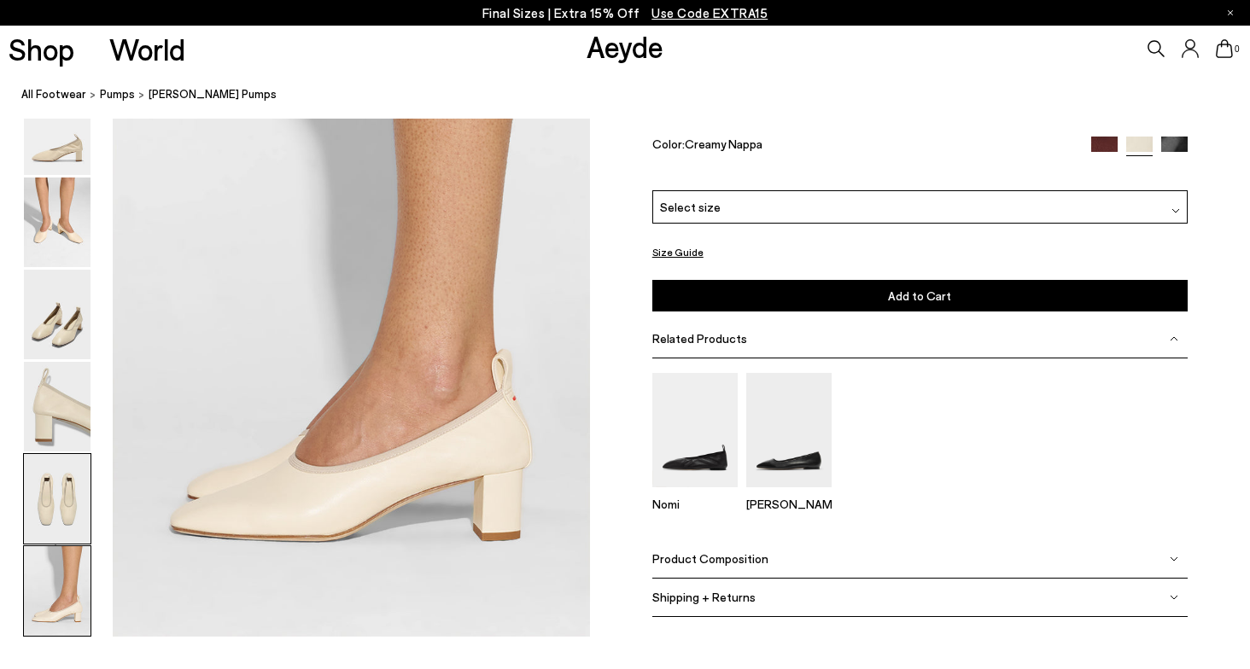
click at [67, 524] on img at bounding box center [57, 499] width 67 height 90
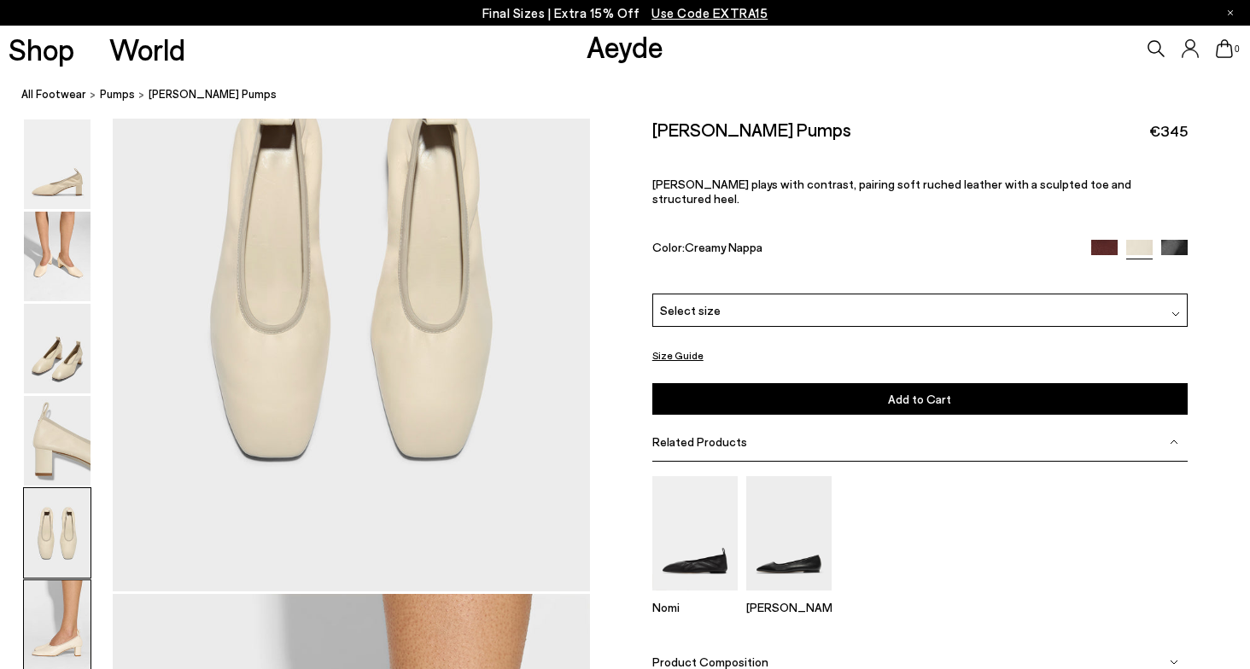
scroll to position [2469, 0]
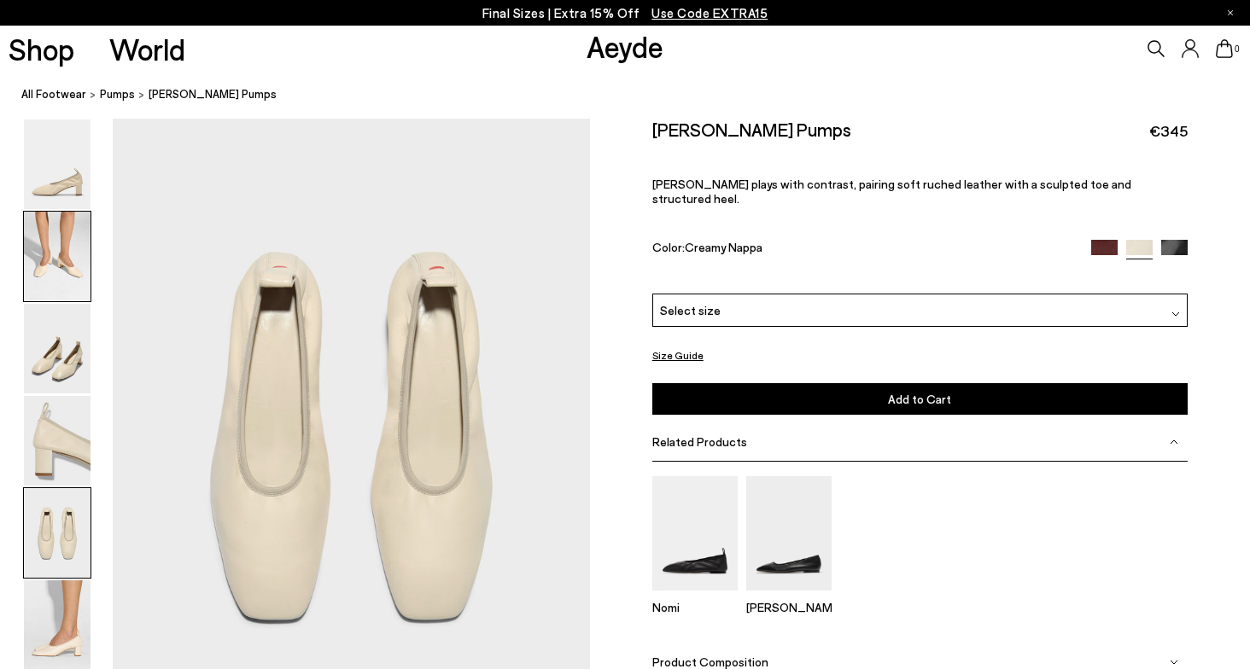
click at [50, 258] on img at bounding box center [57, 257] width 67 height 90
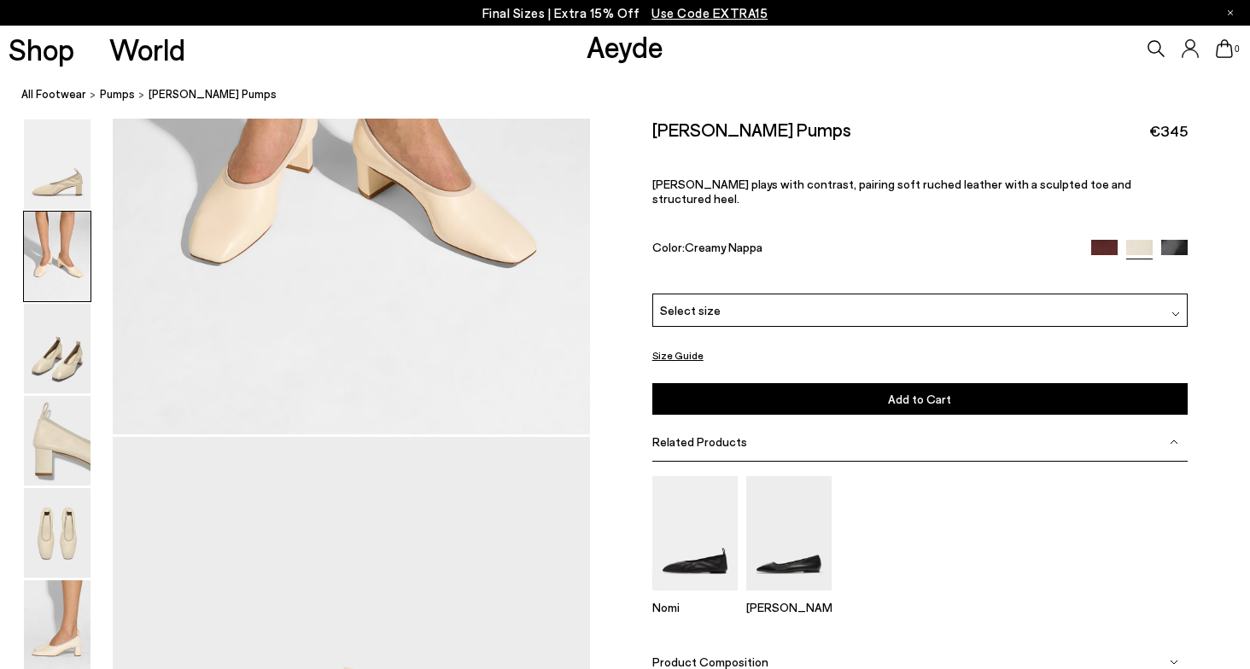
scroll to position [554, 0]
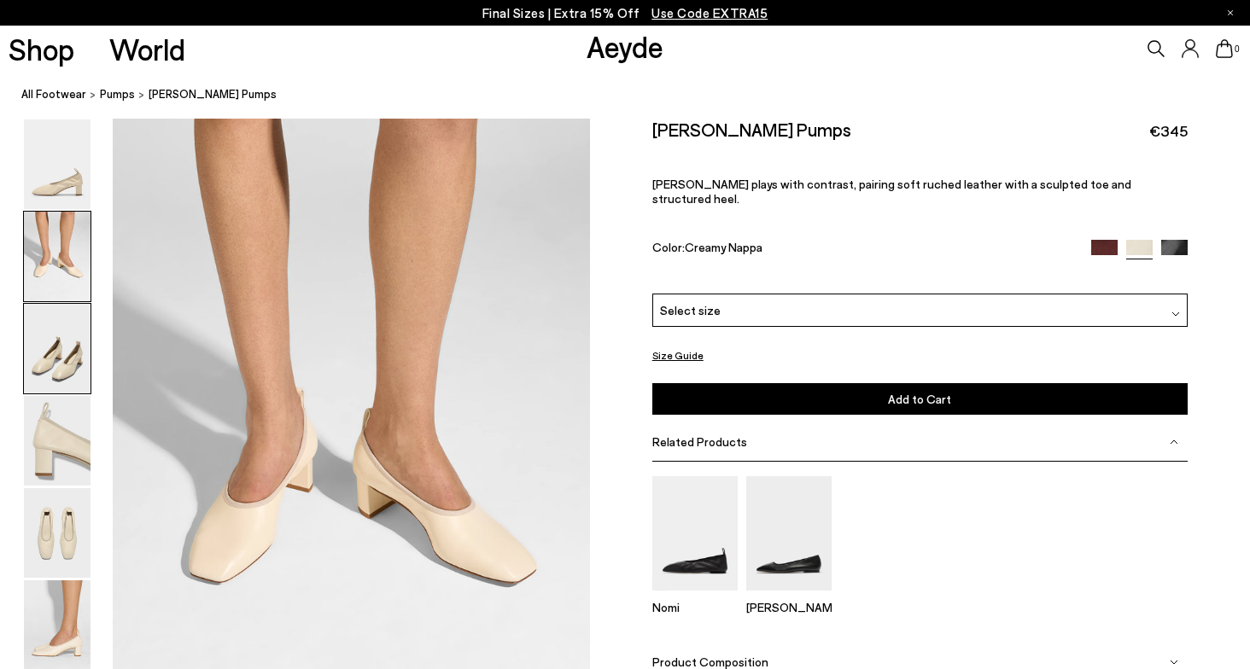
click at [50, 349] on img at bounding box center [57, 349] width 67 height 90
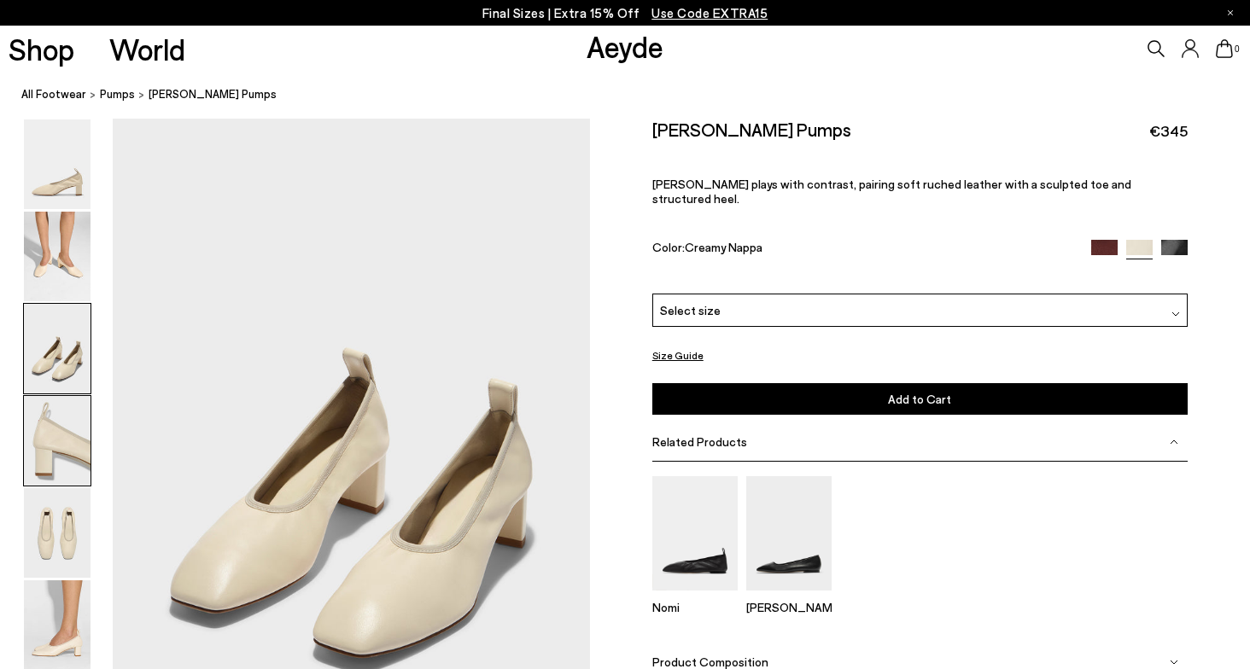
click at [55, 456] on img at bounding box center [57, 441] width 67 height 90
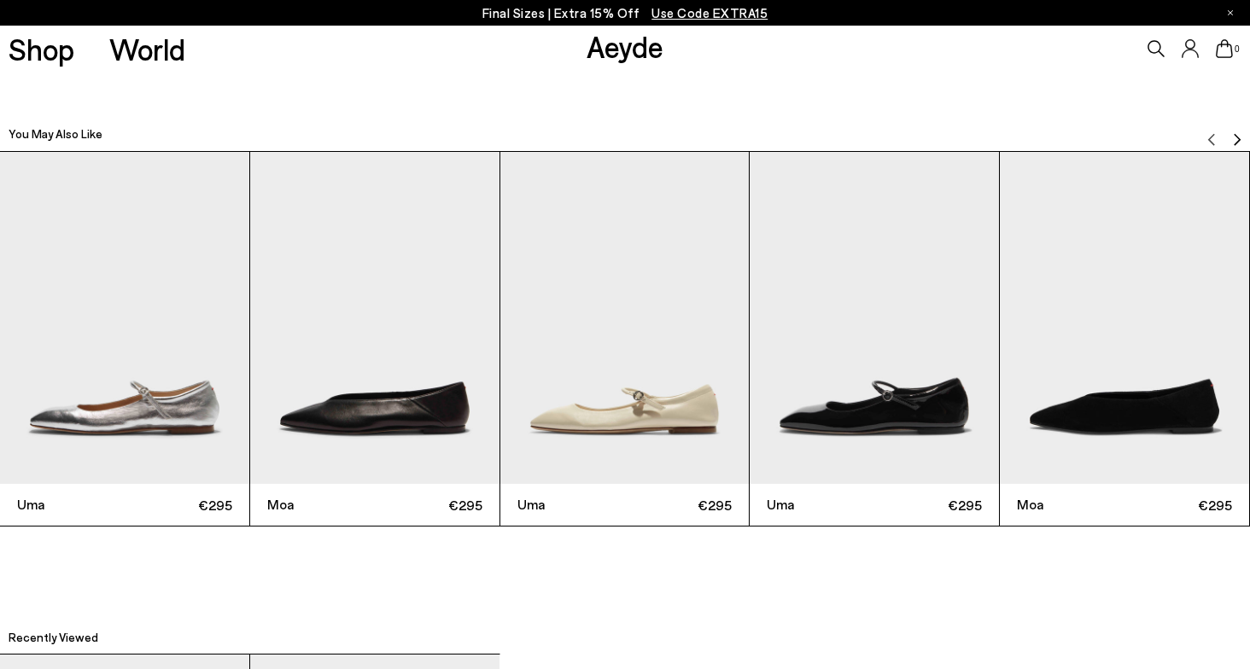
scroll to position [3841, 0]
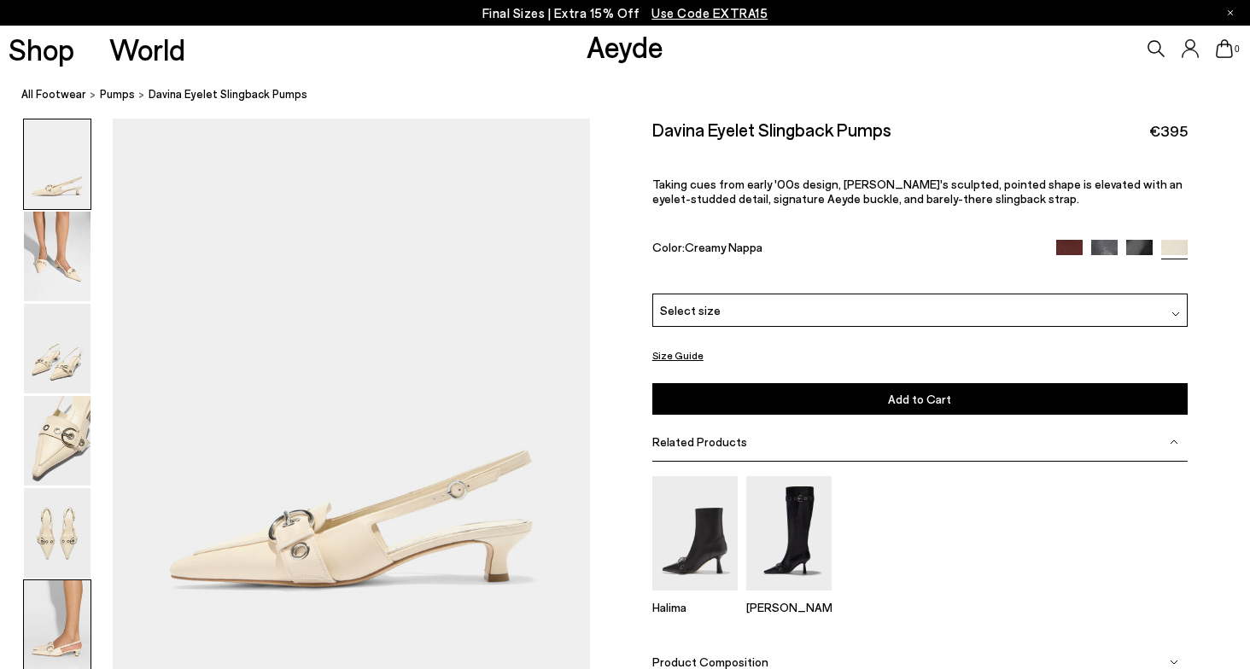
click at [45, 621] on img at bounding box center [57, 626] width 67 height 90
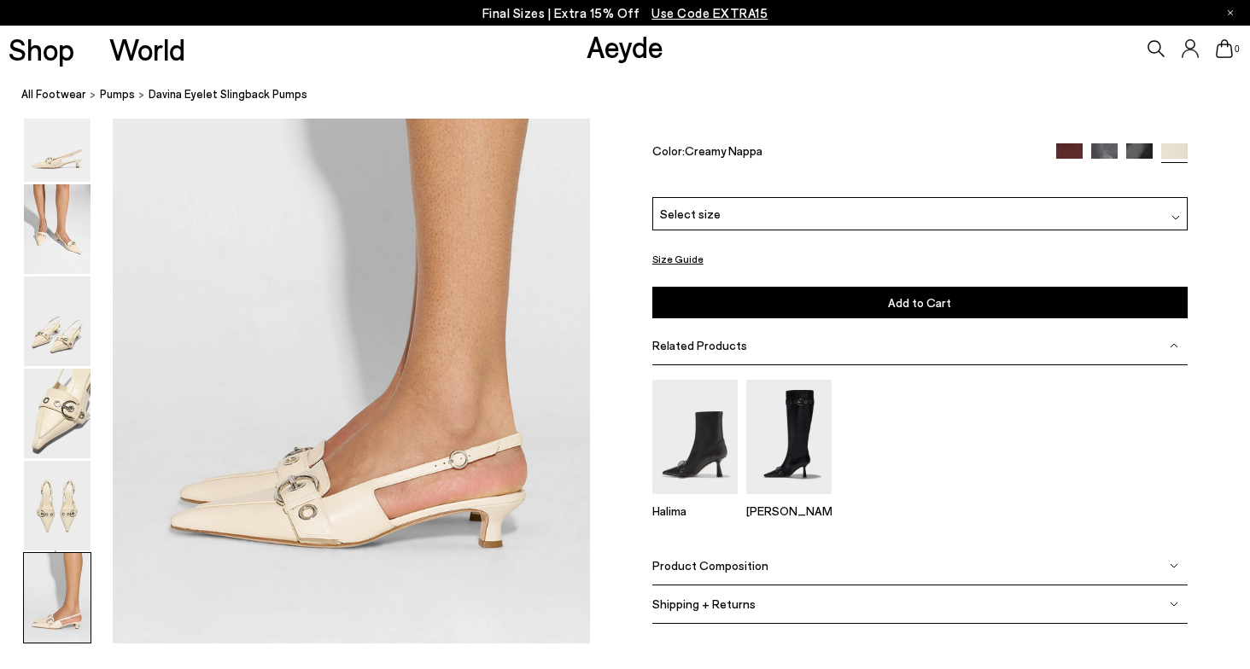
scroll to position [3224, 0]
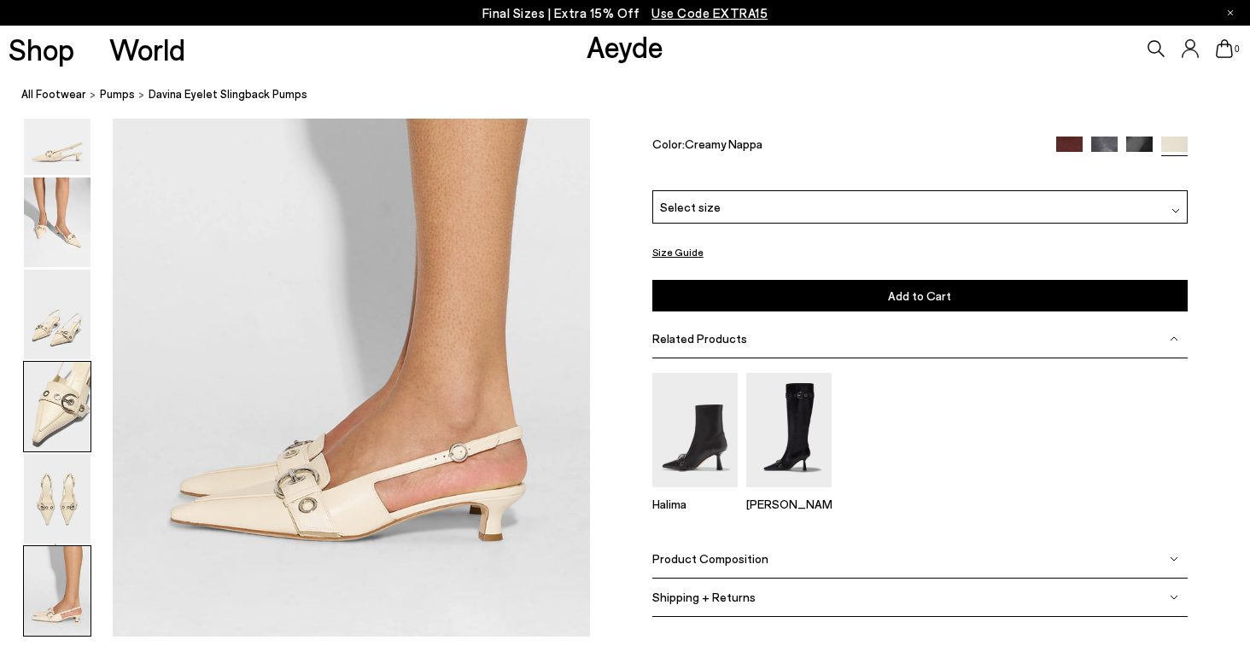
click at [64, 433] on img at bounding box center [57, 407] width 67 height 90
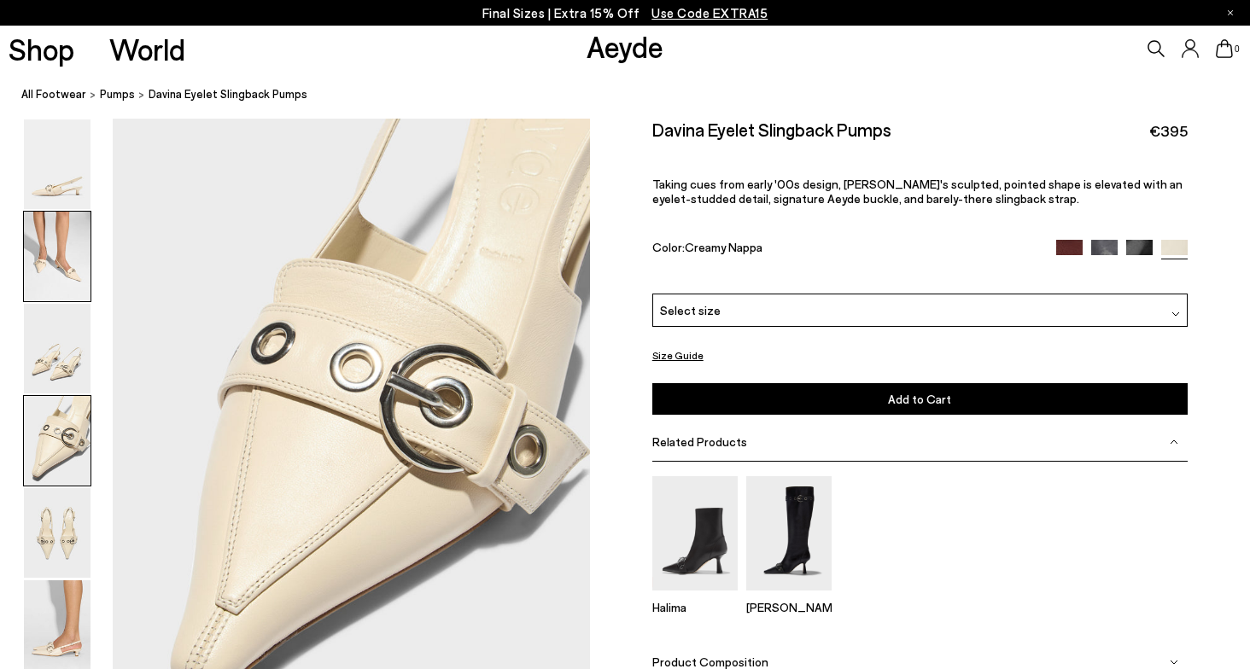
click at [61, 278] on img at bounding box center [57, 257] width 67 height 90
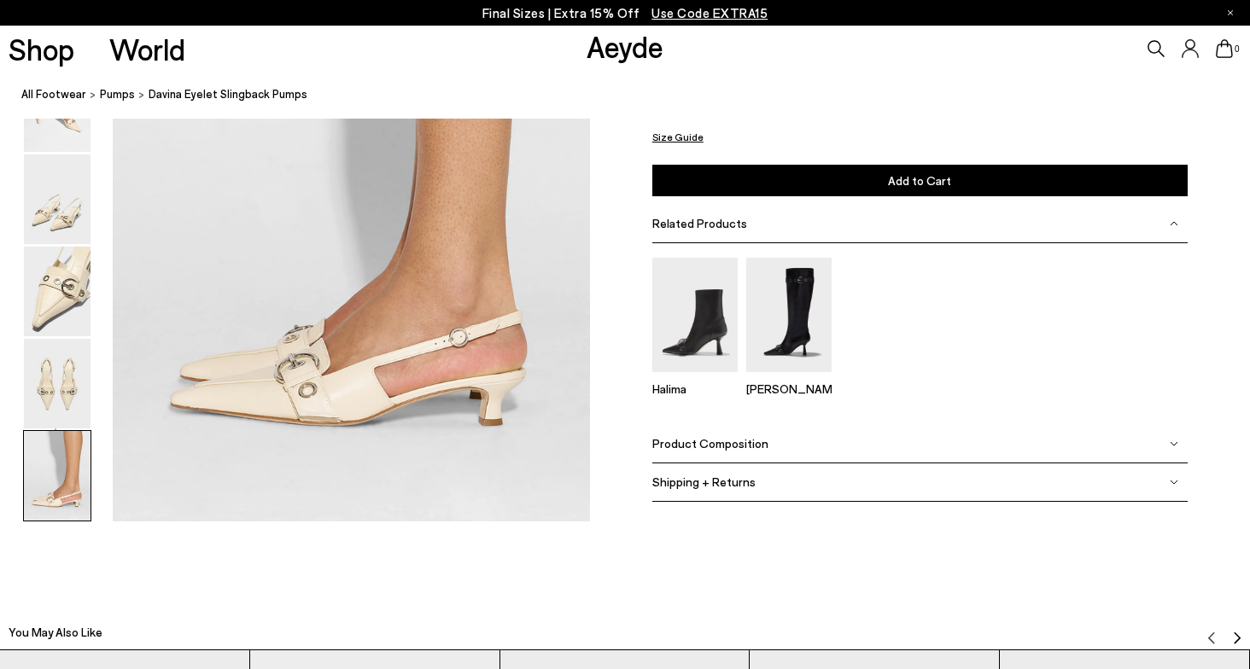
scroll to position [3346, 0]
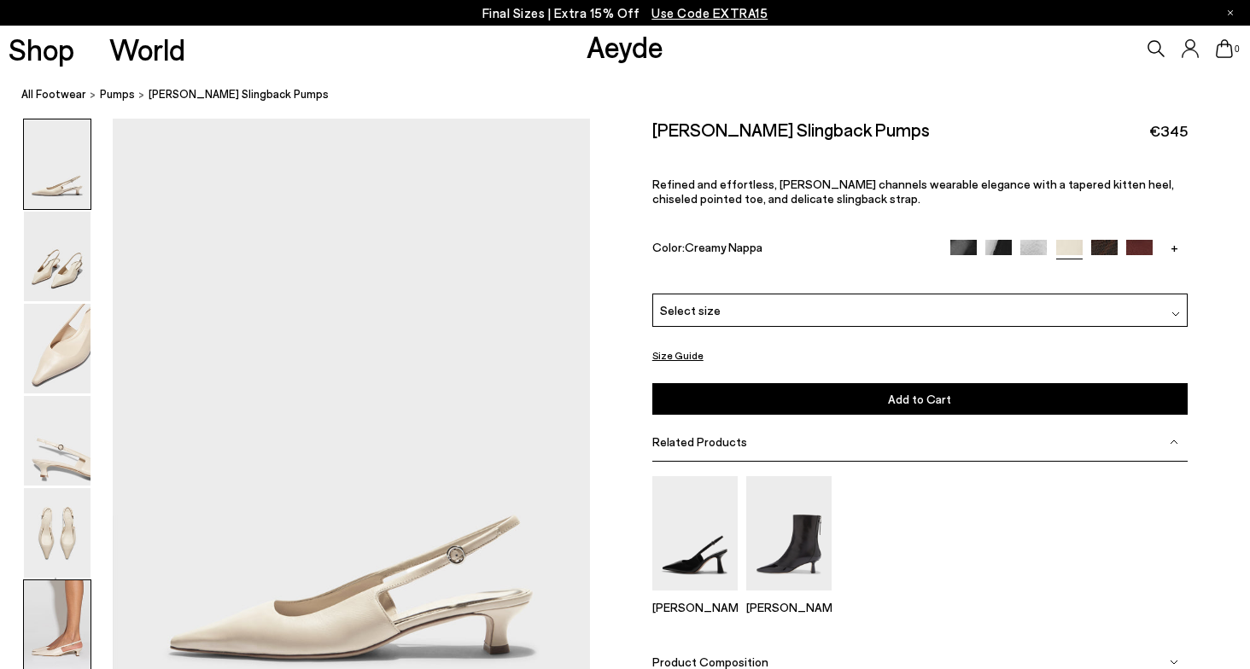
click at [38, 610] on img at bounding box center [57, 626] width 67 height 90
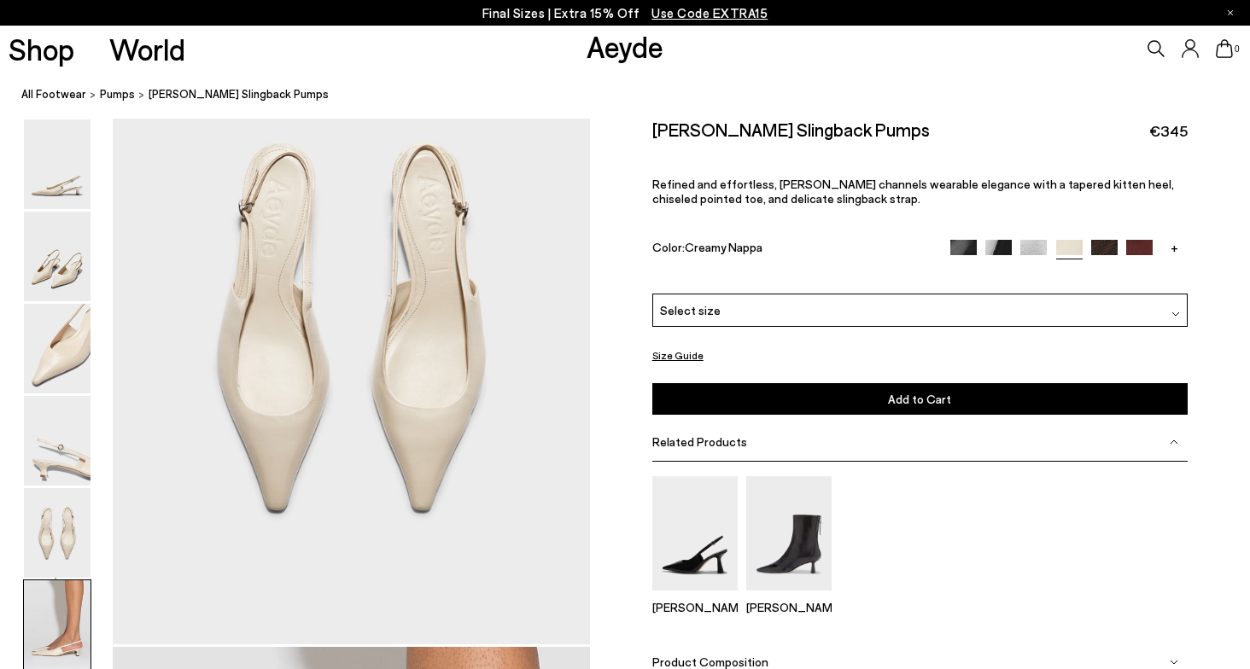
scroll to position [3310, 0]
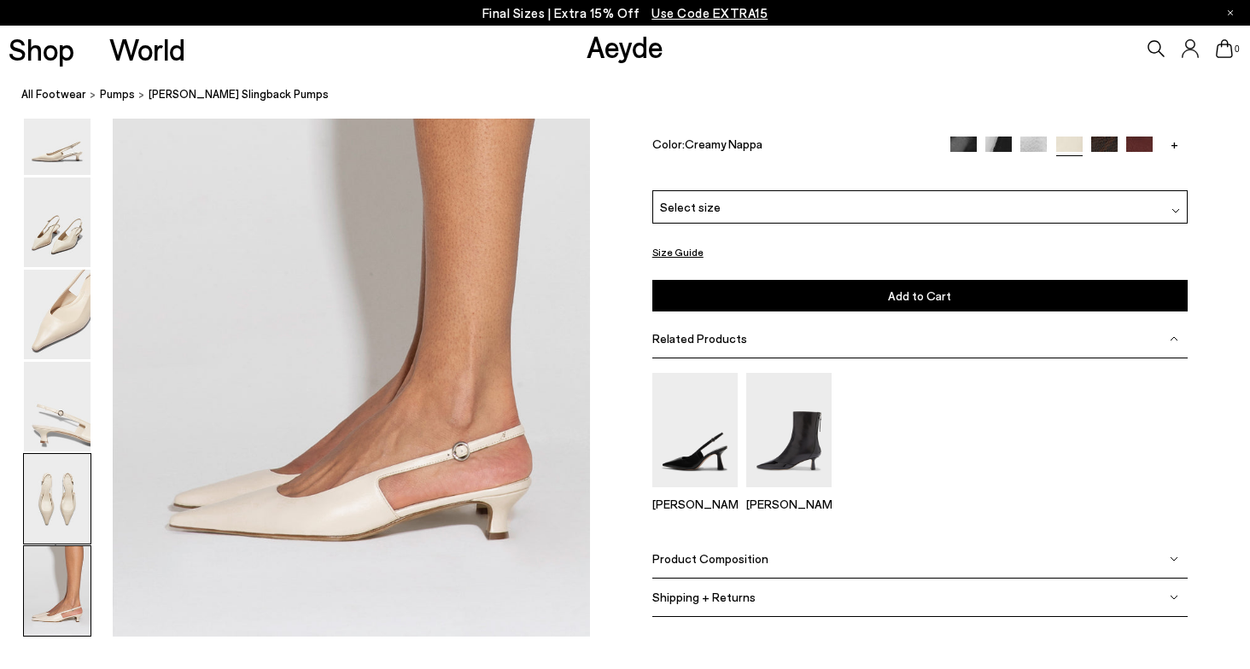
click at [57, 519] on img at bounding box center [57, 499] width 67 height 90
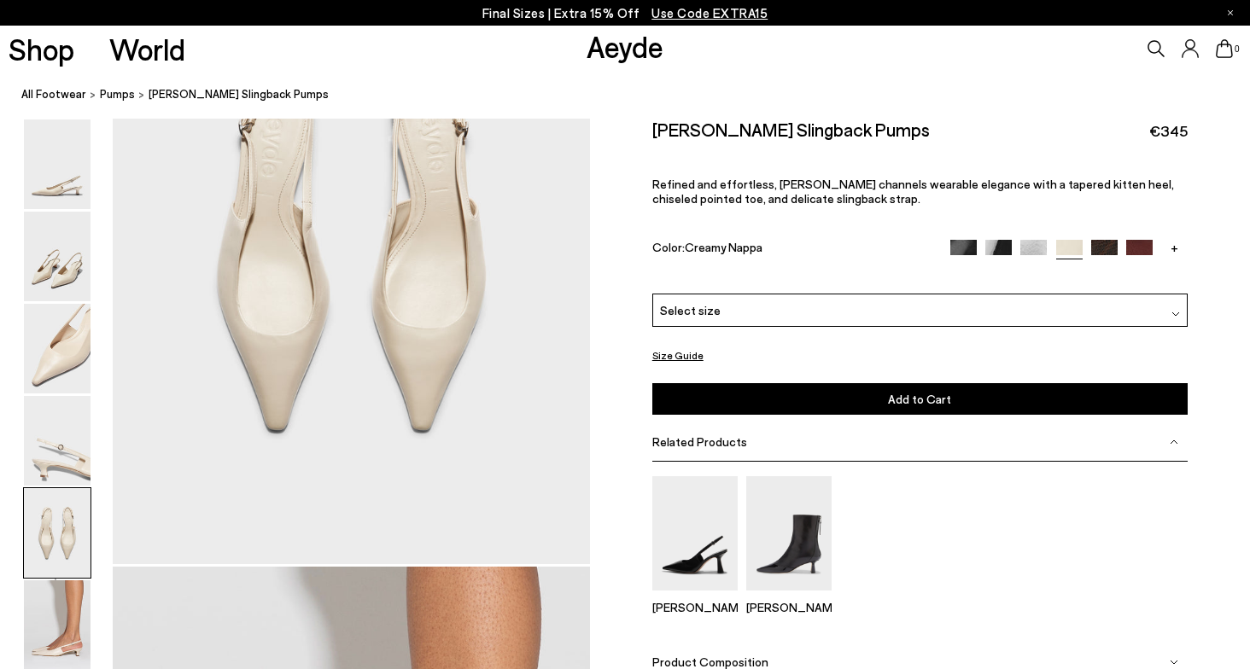
scroll to position [2554, 0]
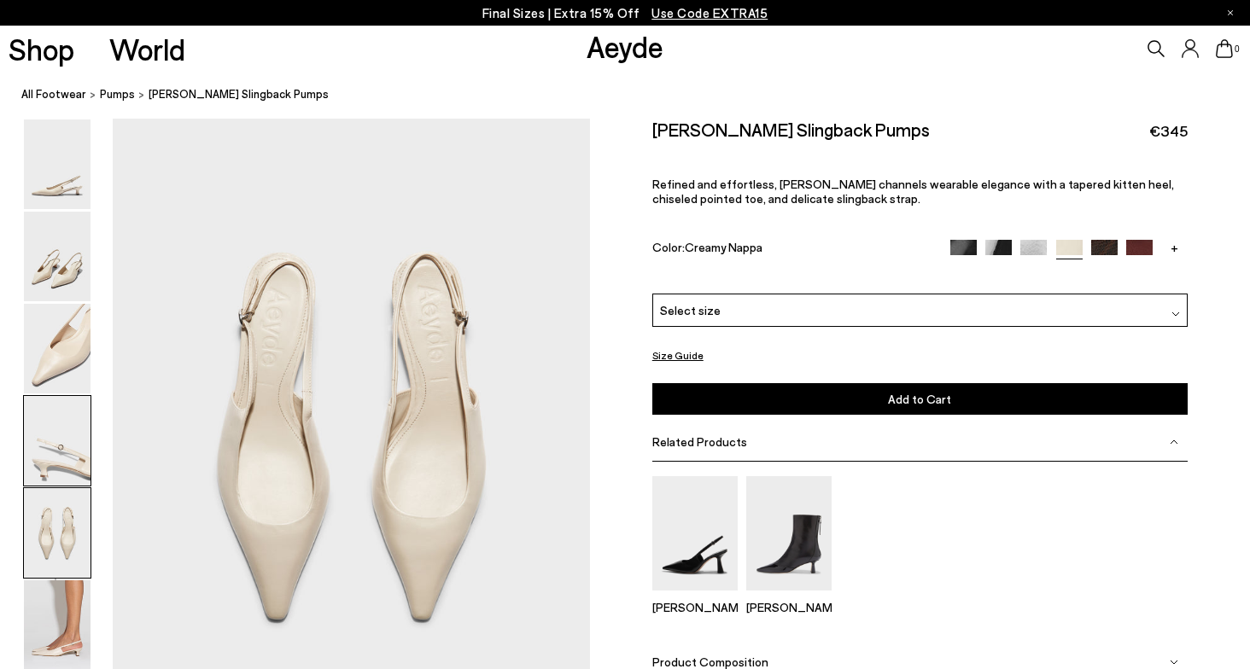
click at [67, 413] on img at bounding box center [57, 441] width 67 height 90
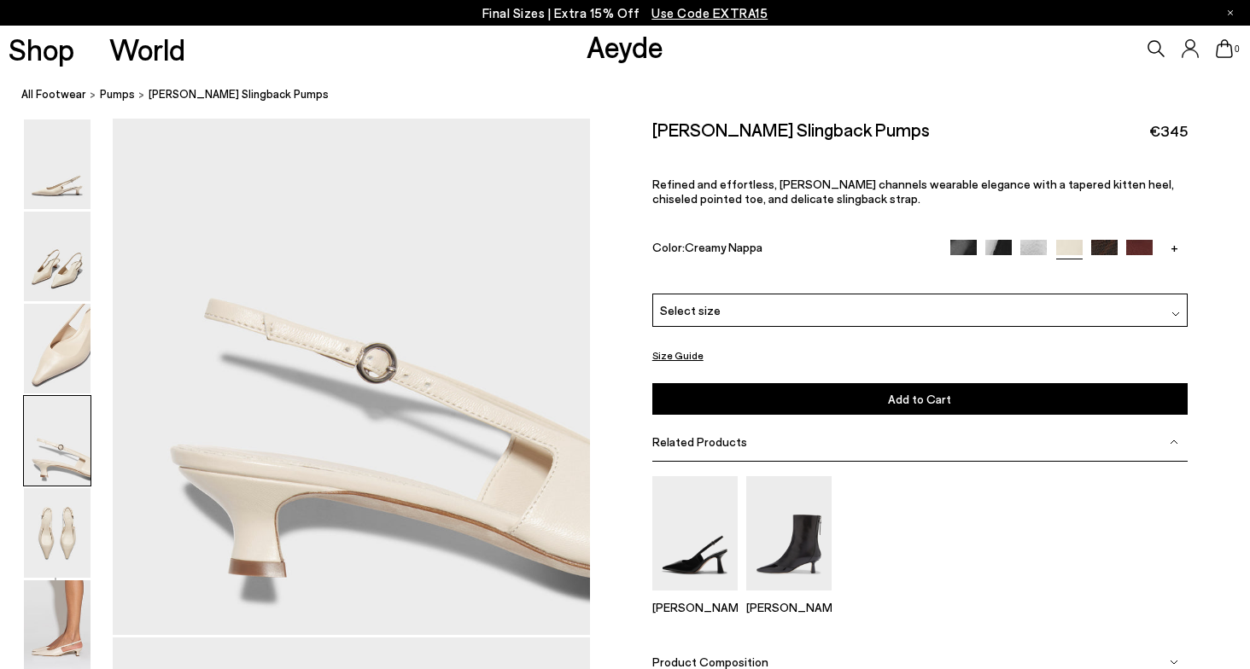
scroll to position [1916, 0]
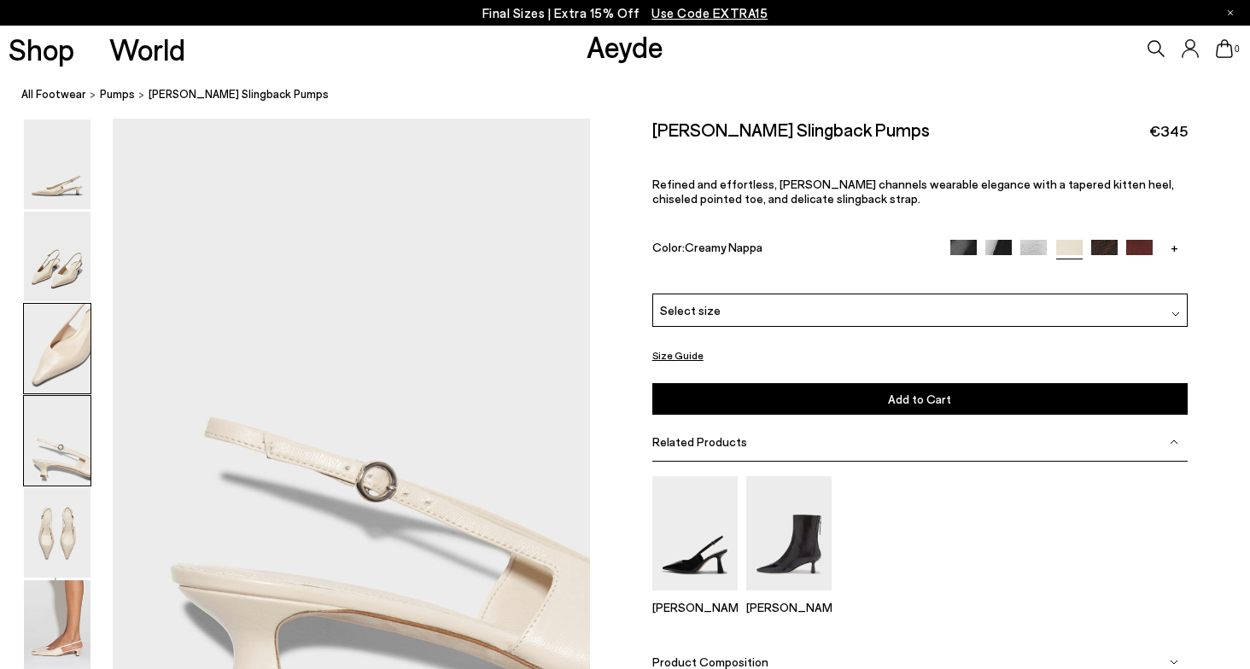
click at [64, 350] on img at bounding box center [57, 349] width 67 height 90
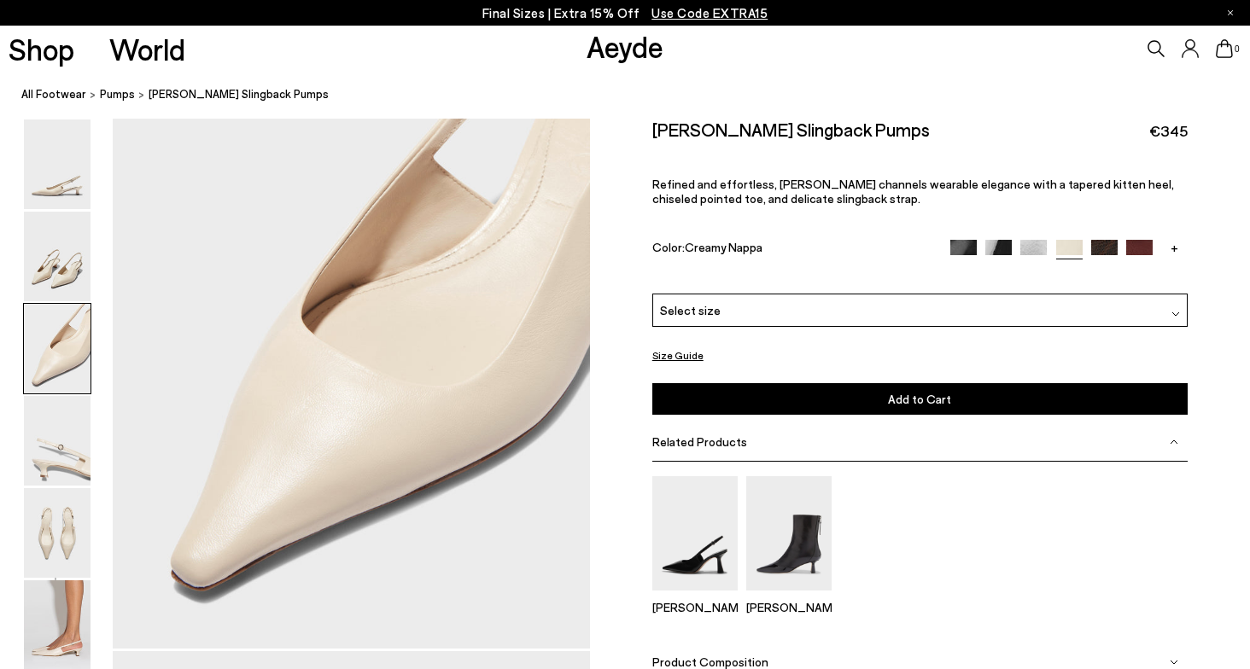
scroll to position [1277, 0]
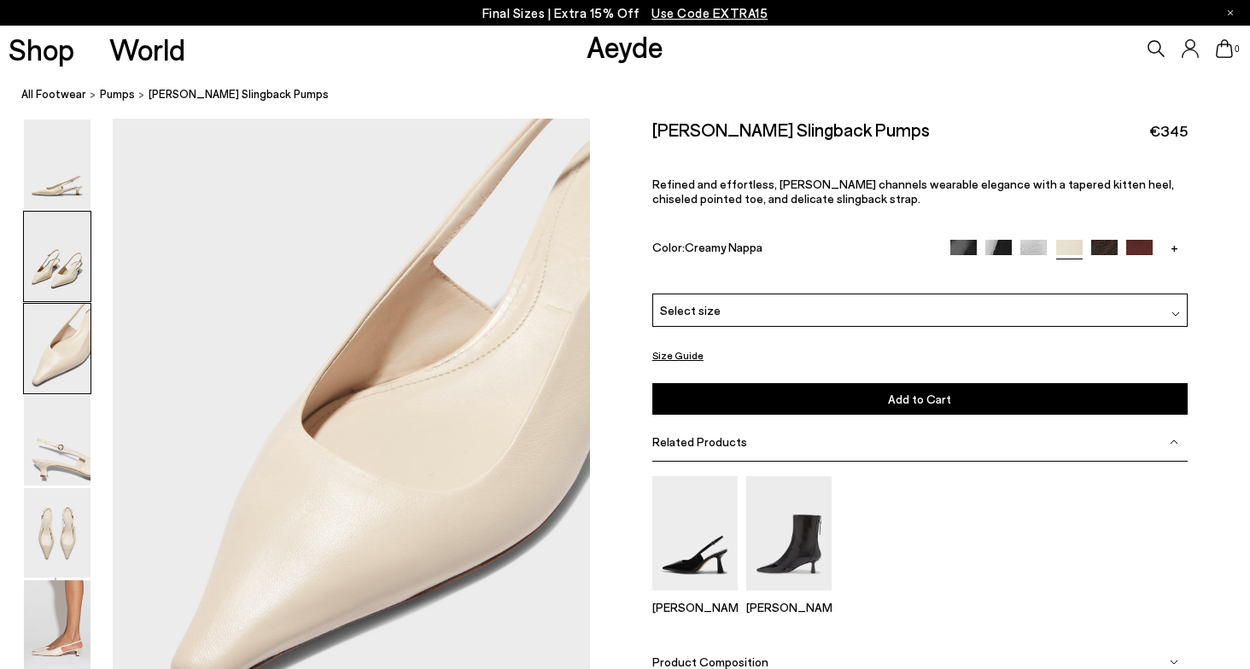
click at [62, 274] on img at bounding box center [57, 257] width 67 height 90
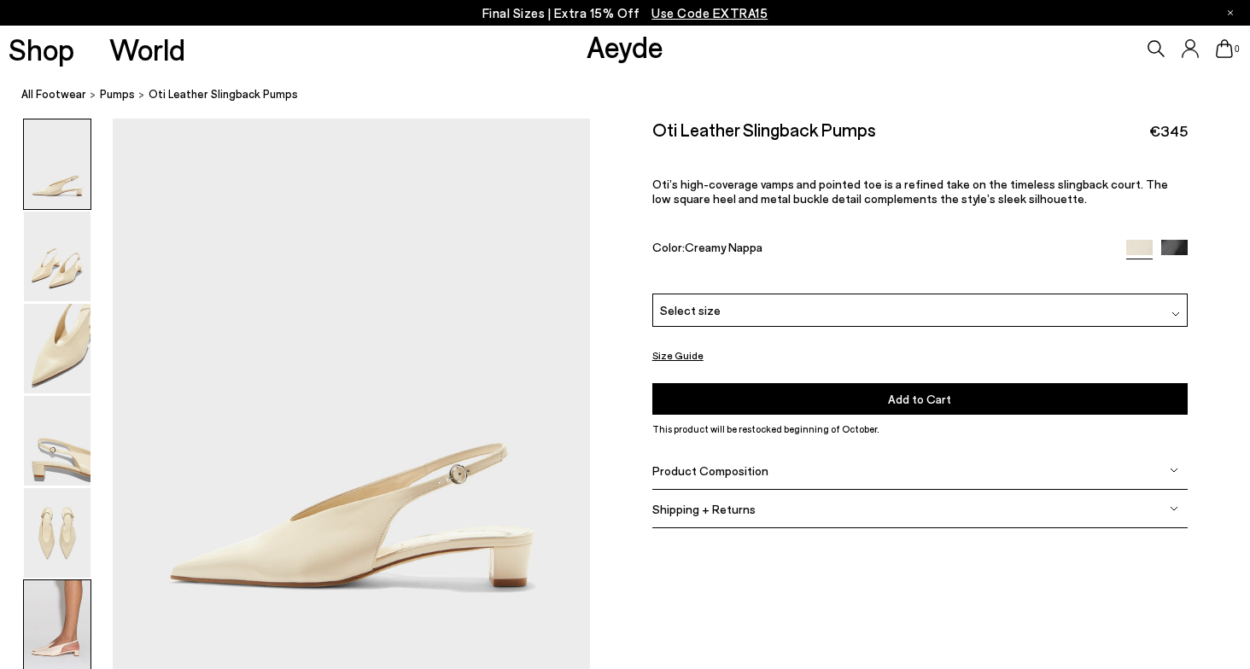
click at [67, 621] on img at bounding box center [57, 626] width 67 height 90
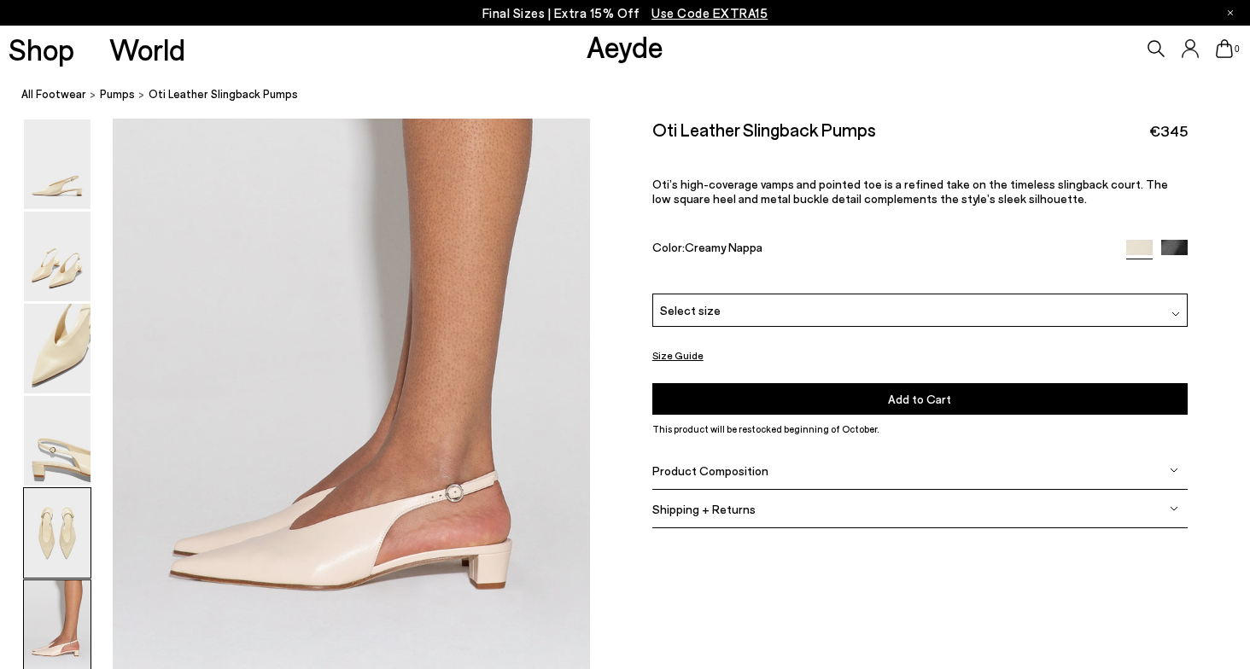
scroll to position [3224, 0]
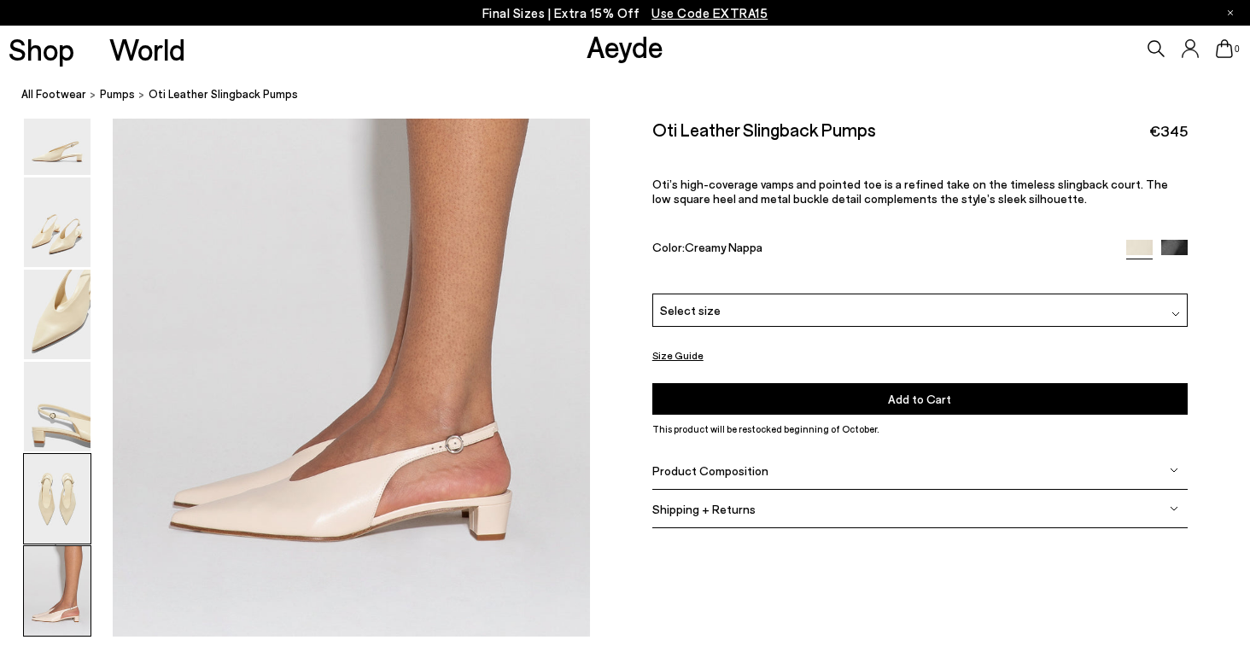
click at [62, 494] on img at bounding box center [57, 499] width 67 height 90
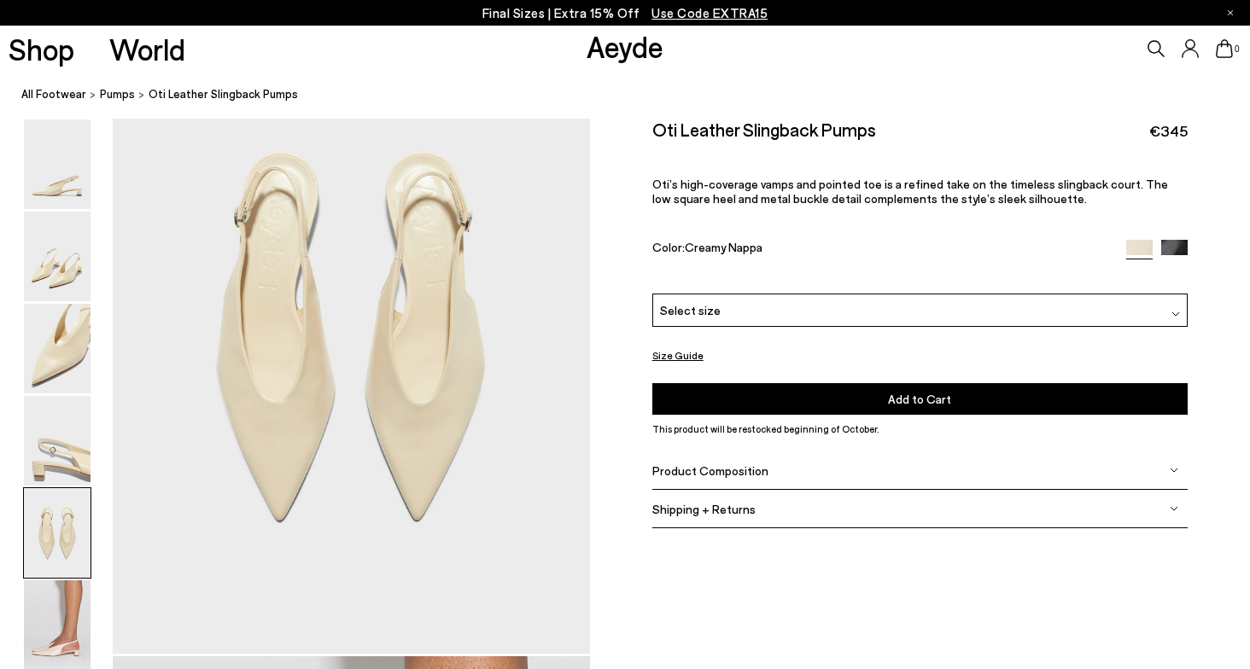
scroll to position [2469, 0]
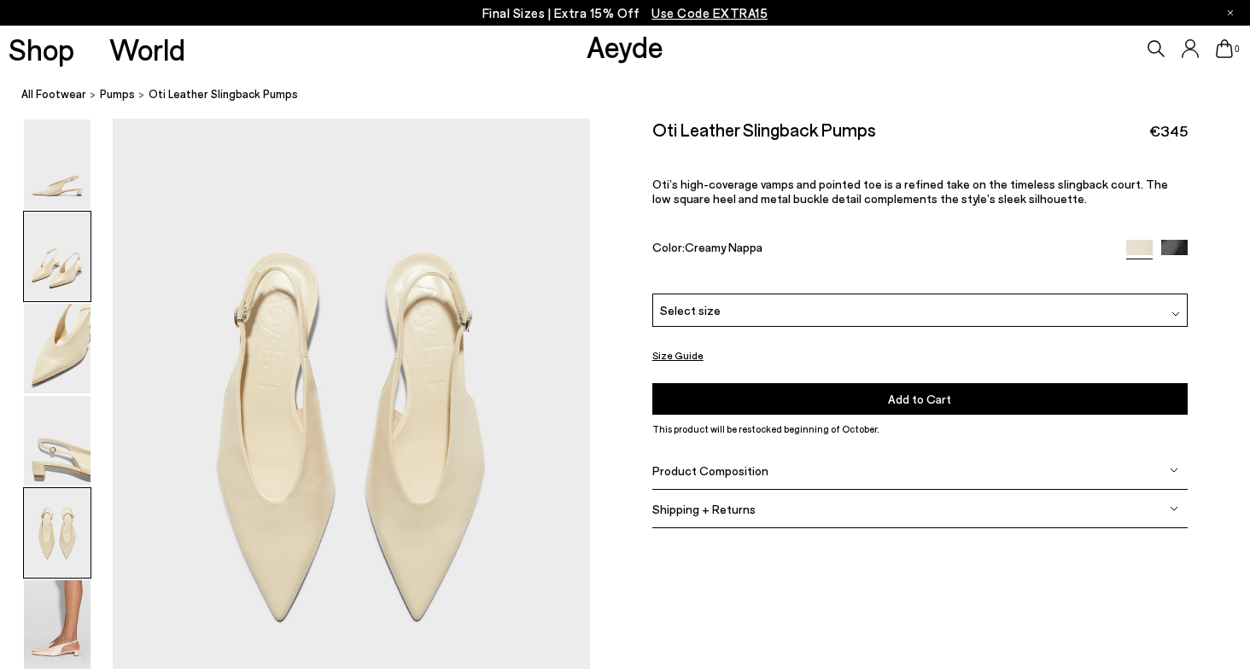
click at [65, 253] on img at bounding box center [57, 257] width 67 height 90
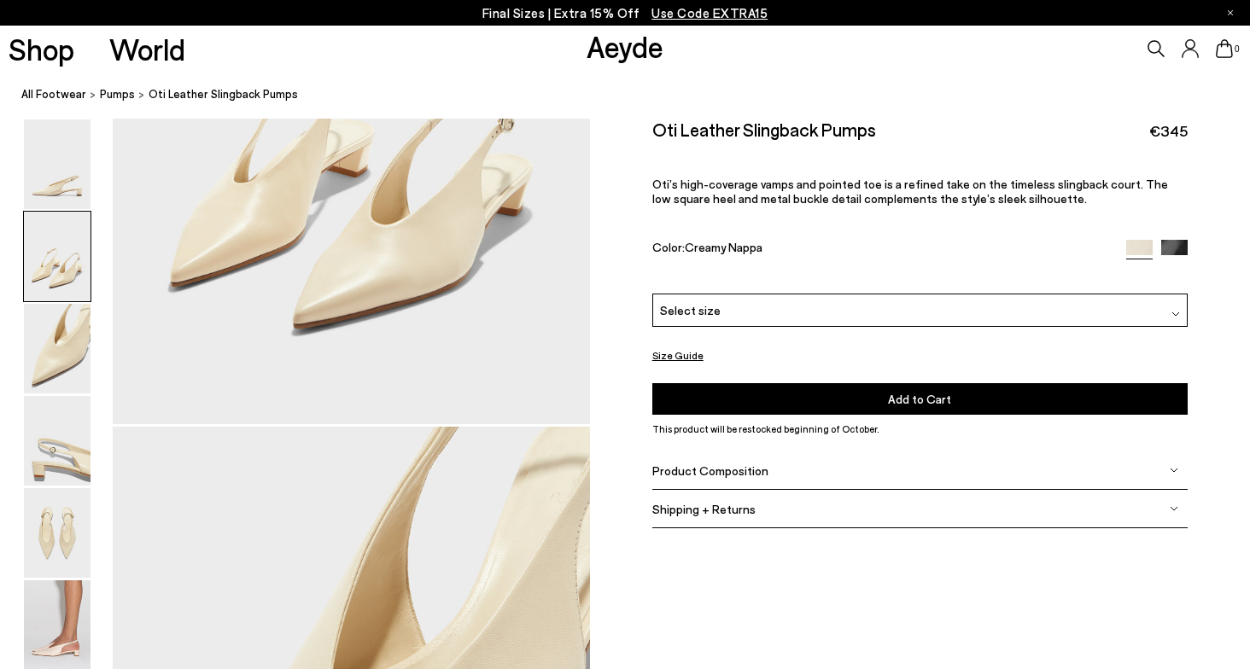
scroll to position [554, 0]
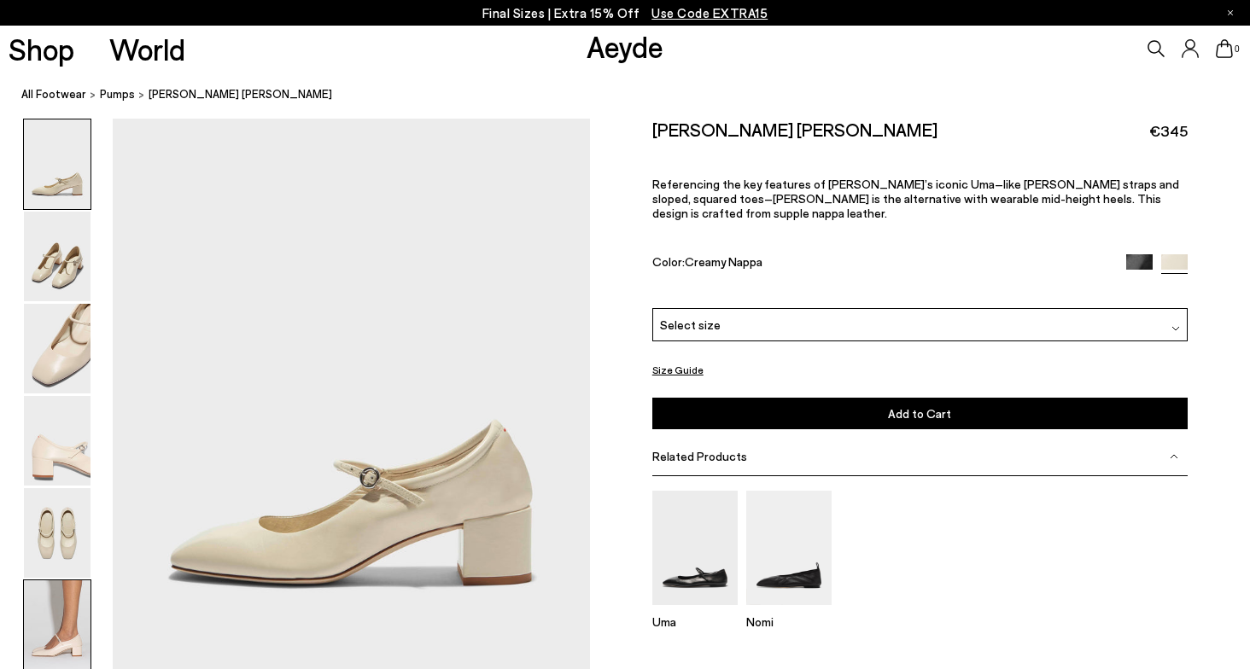
click at [49, 633] on img at bounding box center [57, 626] width 67 height 90
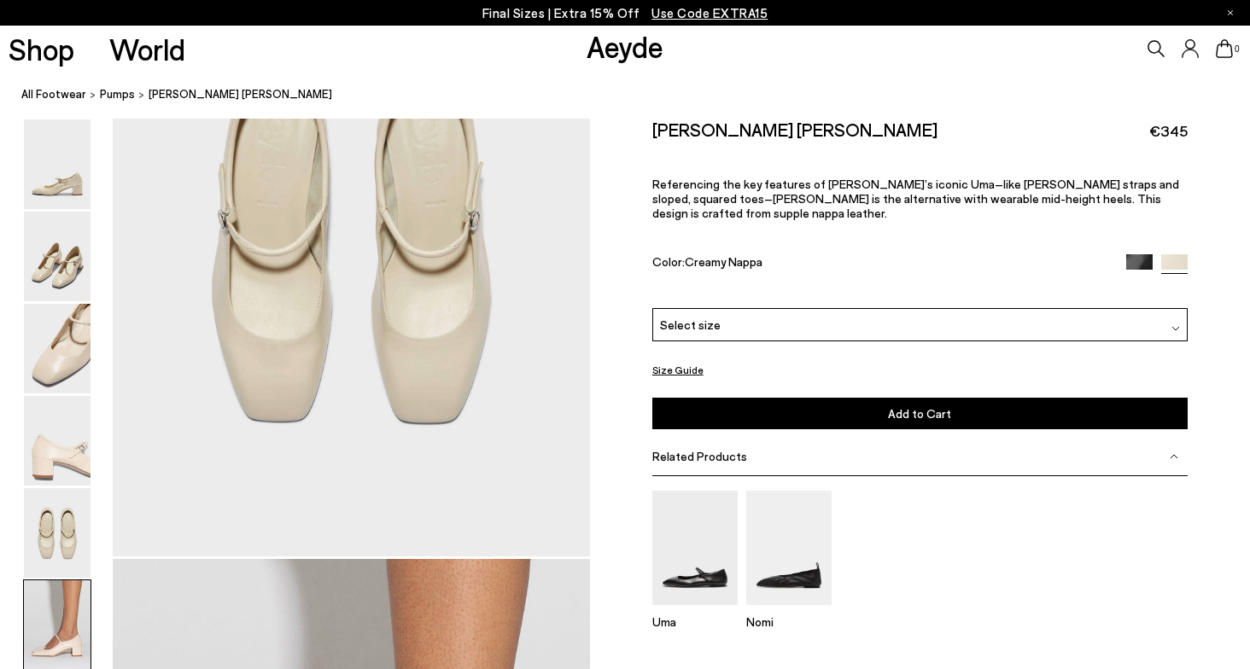
scroll to position [3224, 0]
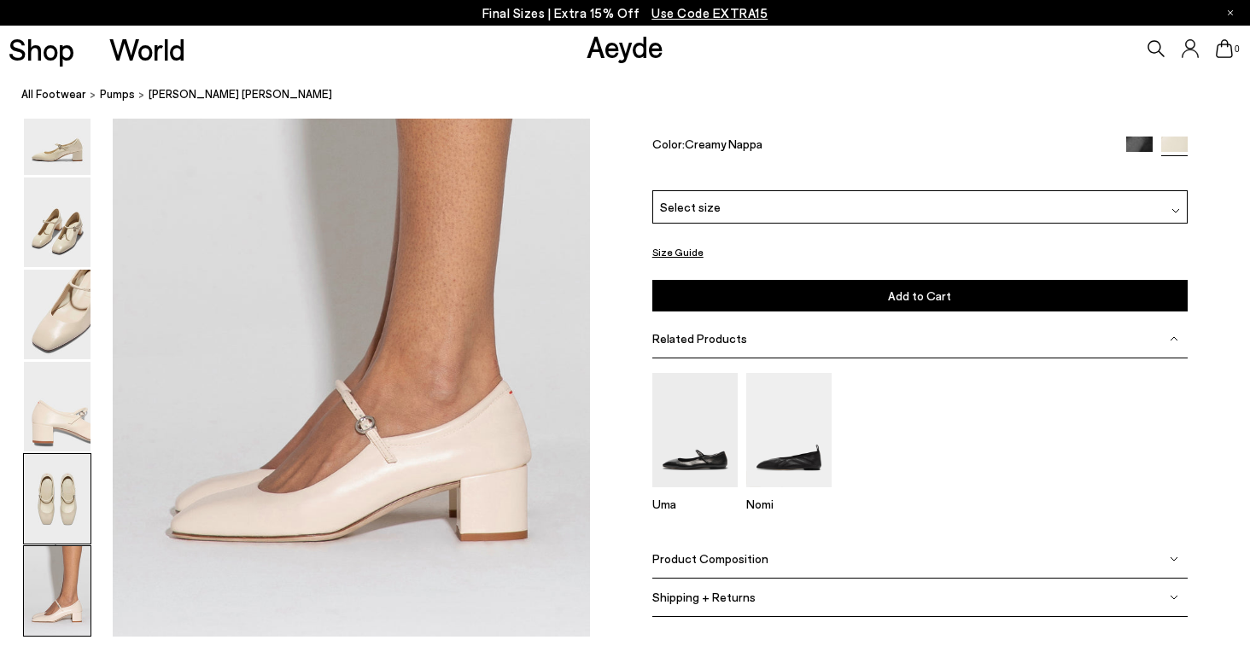
click at [79, 504] on img at bounding box center [57, 499] width 67 height 90
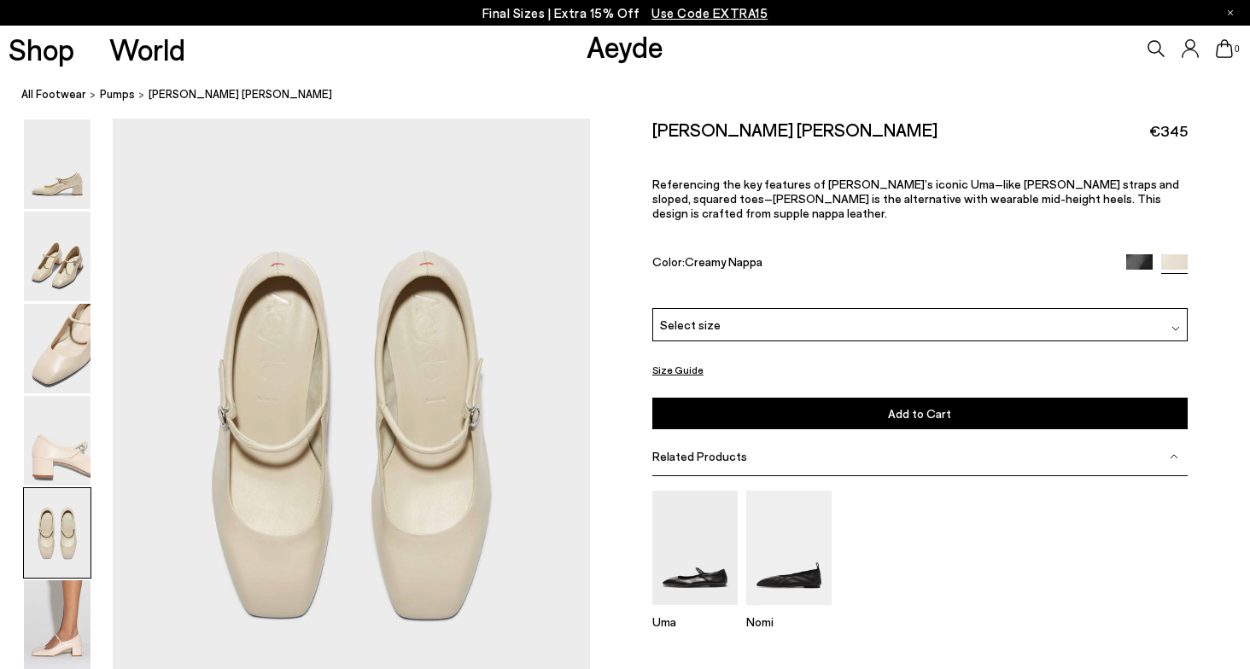
scroll to position [2469, 0]
click at [64, 402] on img at bounding box center [57, 441] width 67 height 90
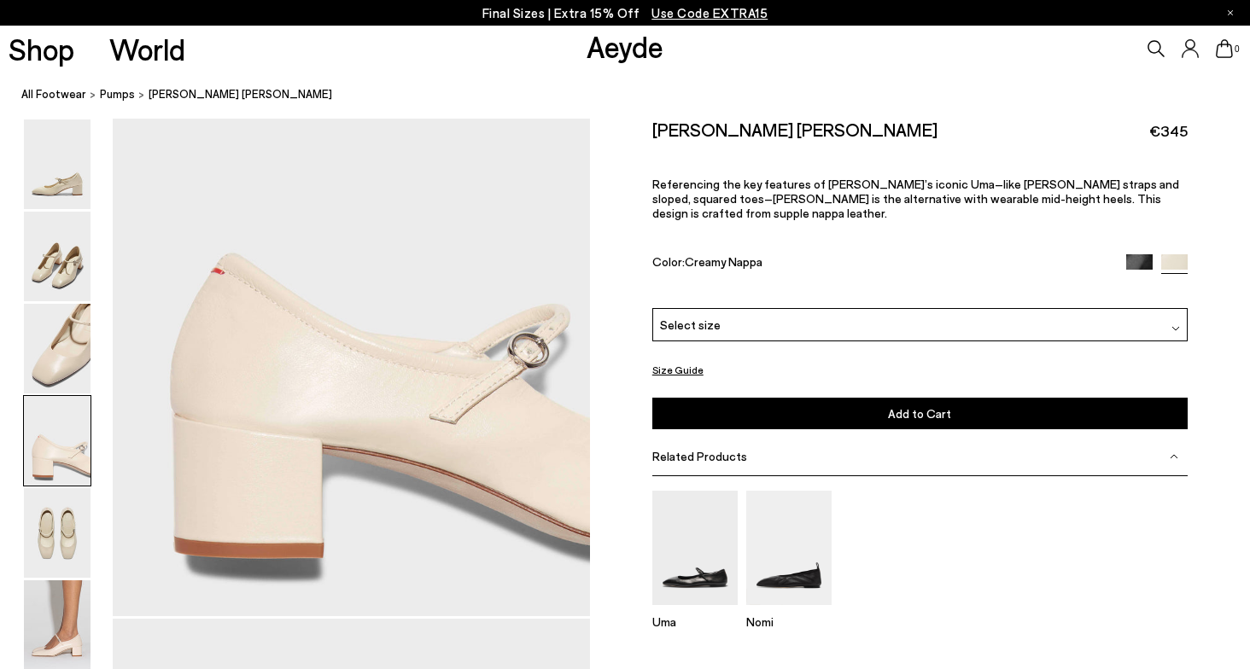
scroll to position [1830, 0]
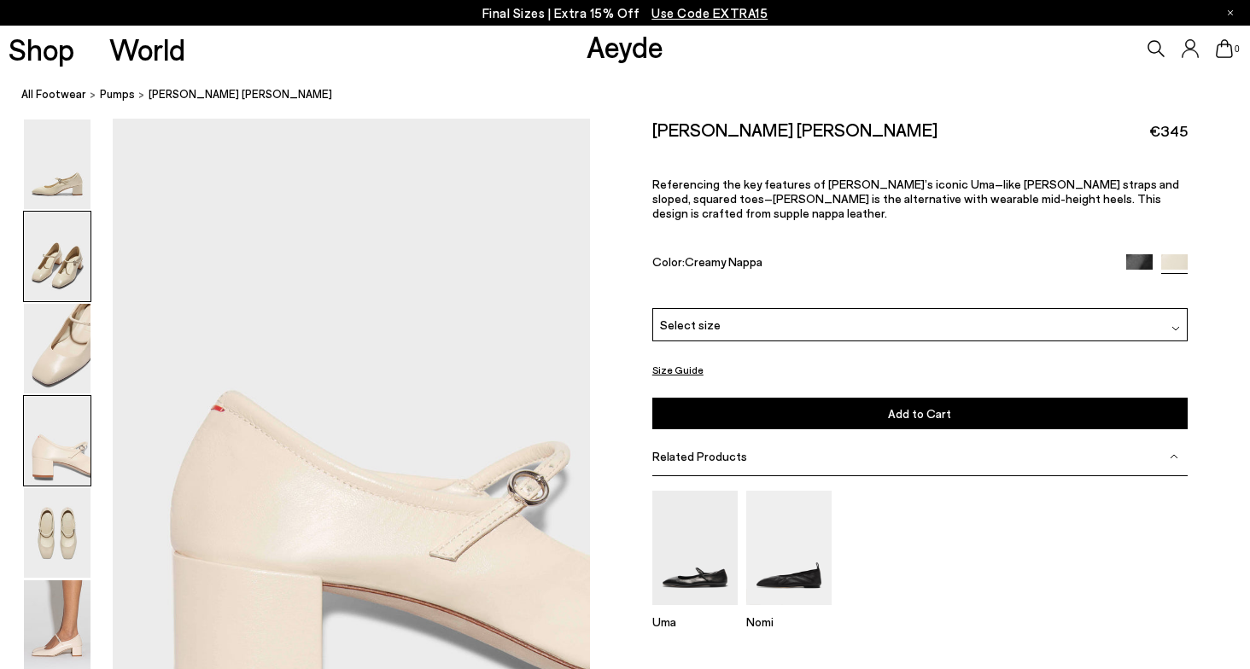
click at [66, 273] on img at bounding box center [57, 257] width 67 height 90
